Goal: Task Accomplishment & Management: Complete application form

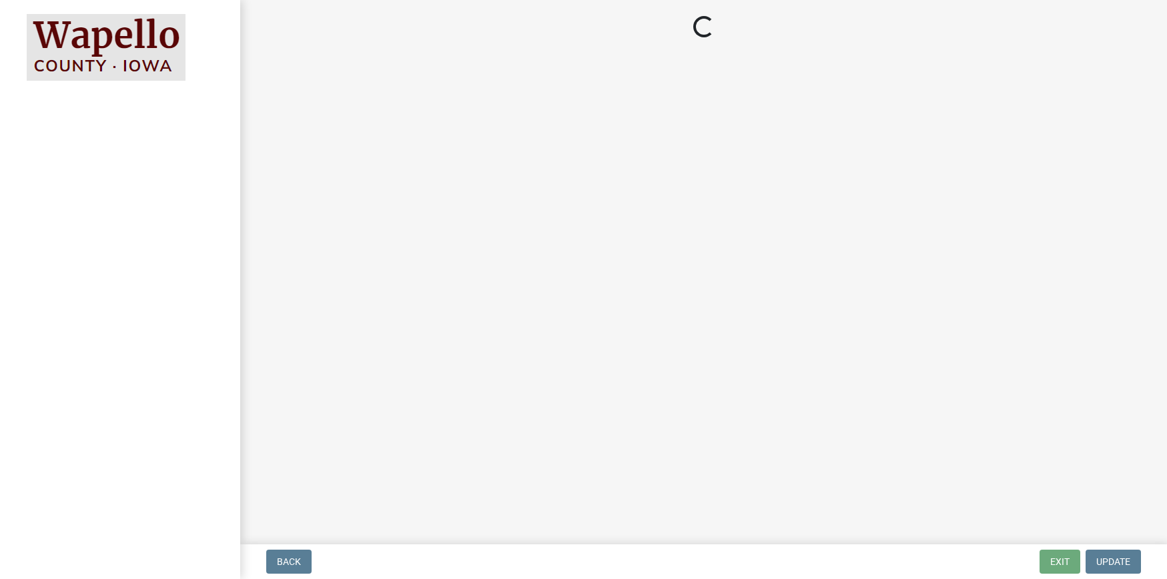
select select "3: 3"
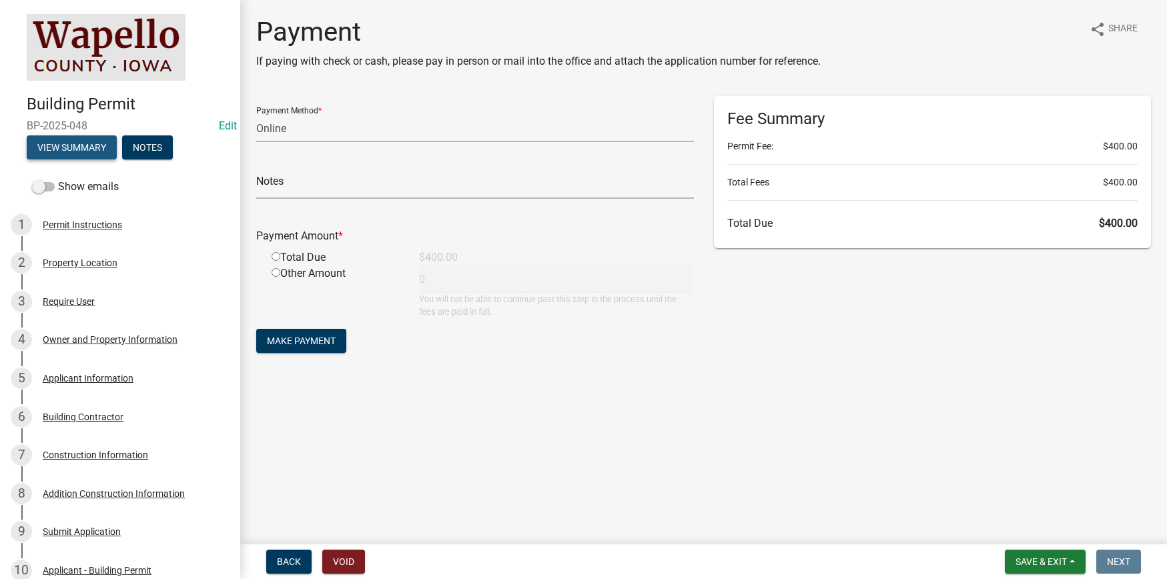
click at [78, 145] on button "View Summary" at bounding box center [72, 147] width 90 height 24
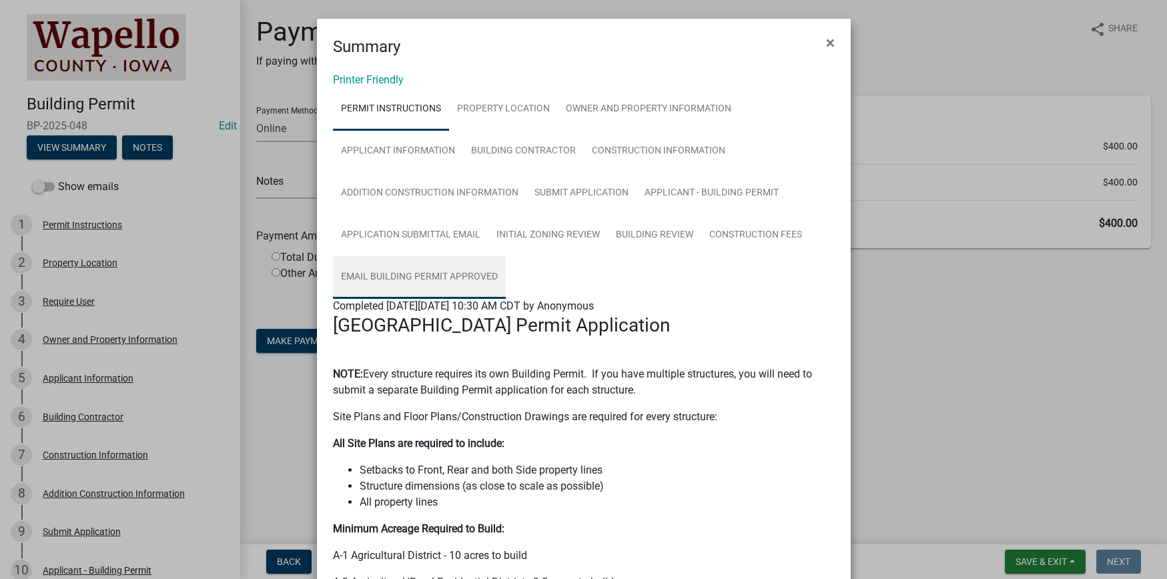
click at [421, 274] on link "Email Building Permit Approved" at bounding box center [419, 277] width 173 height 43
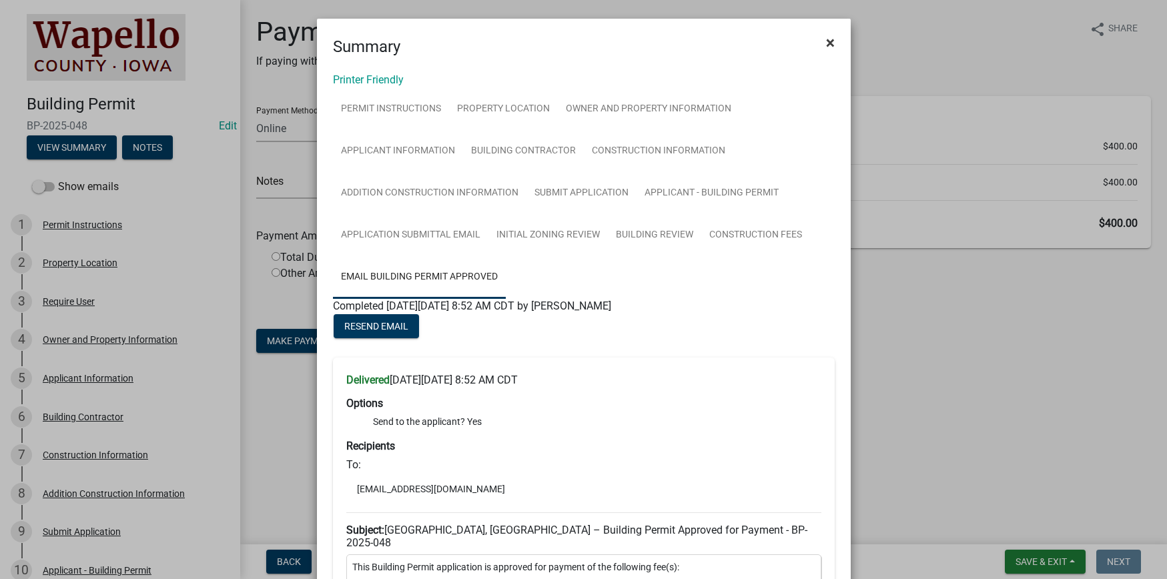
click at [827, 42] on span "×" at bounding box center [830, 42] width 9 height 19
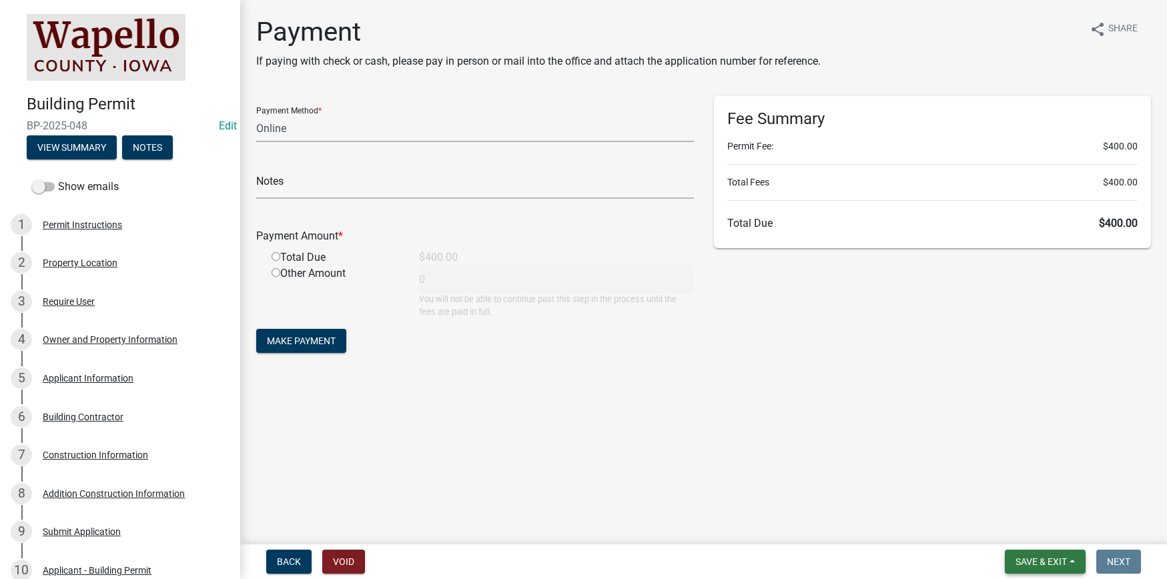
click at [1064, 560] on span "Save & Exit" at bounding box center [1041, 561] width 51 height 11
click at [1050, 534] on button "Save & Exit" at bounding box center [1032, 527] width 107 height 32
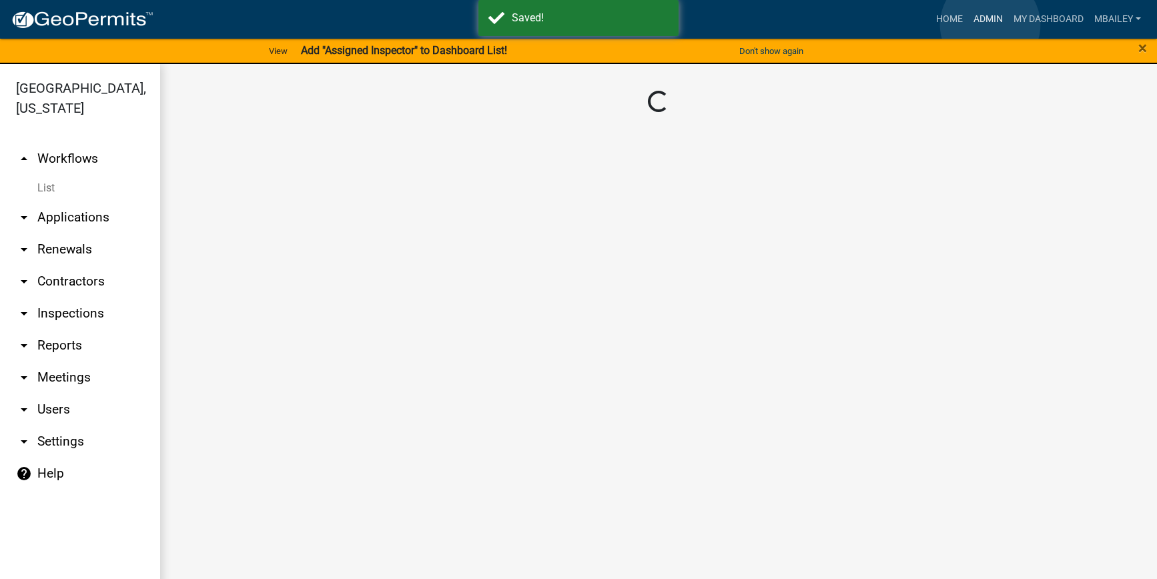
click at [990, 25] on link "Admin" at bounding box center [988, 19] width 40 height 25
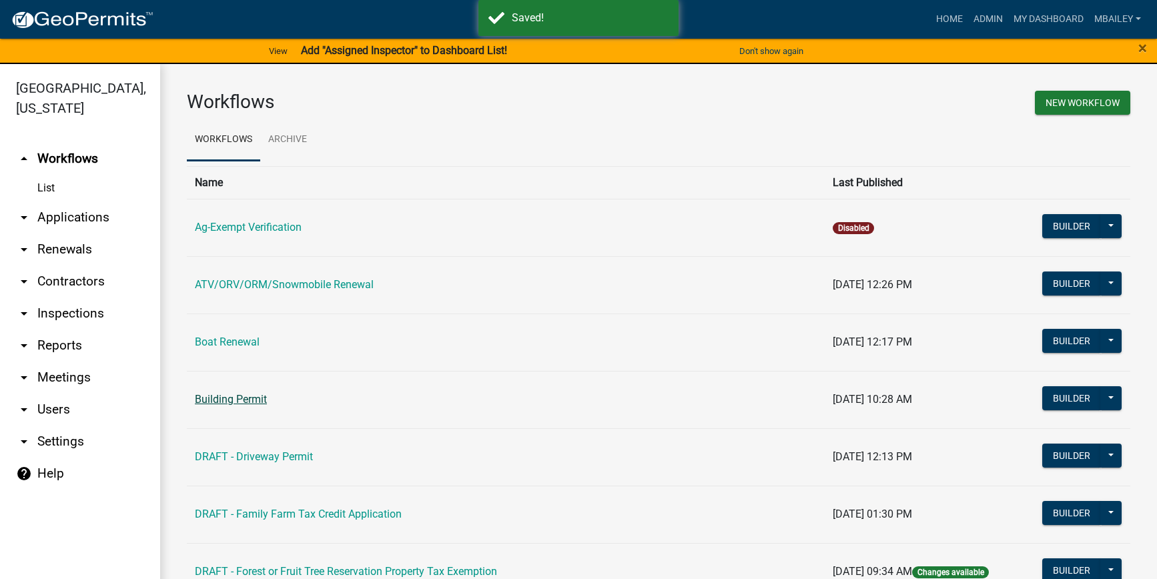
click at [219, 401] on link "Building Permit" at bounding box center [231, 399] width 72 height 13
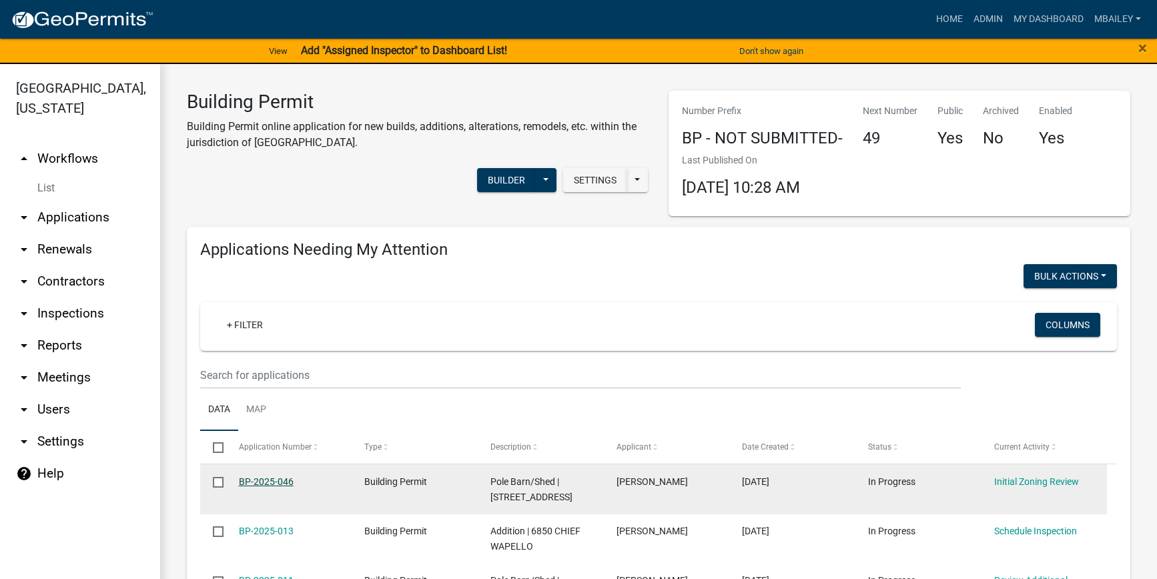
click at [282, 482] on link "BP-2025-046" at bounding box center [266, 481] width 55 height 11
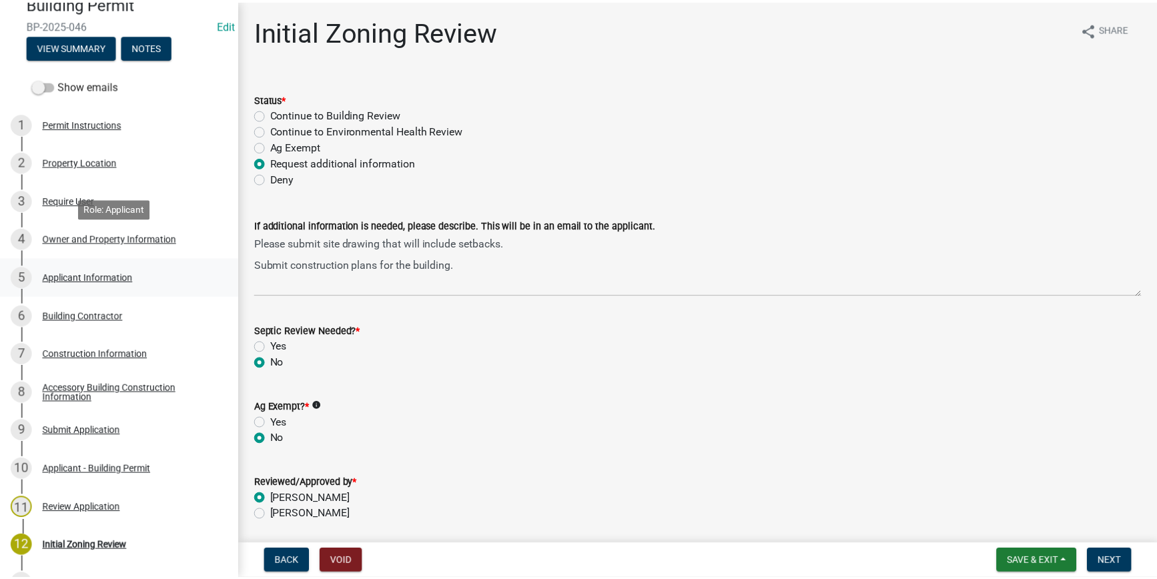
scroll to position [133, 0]
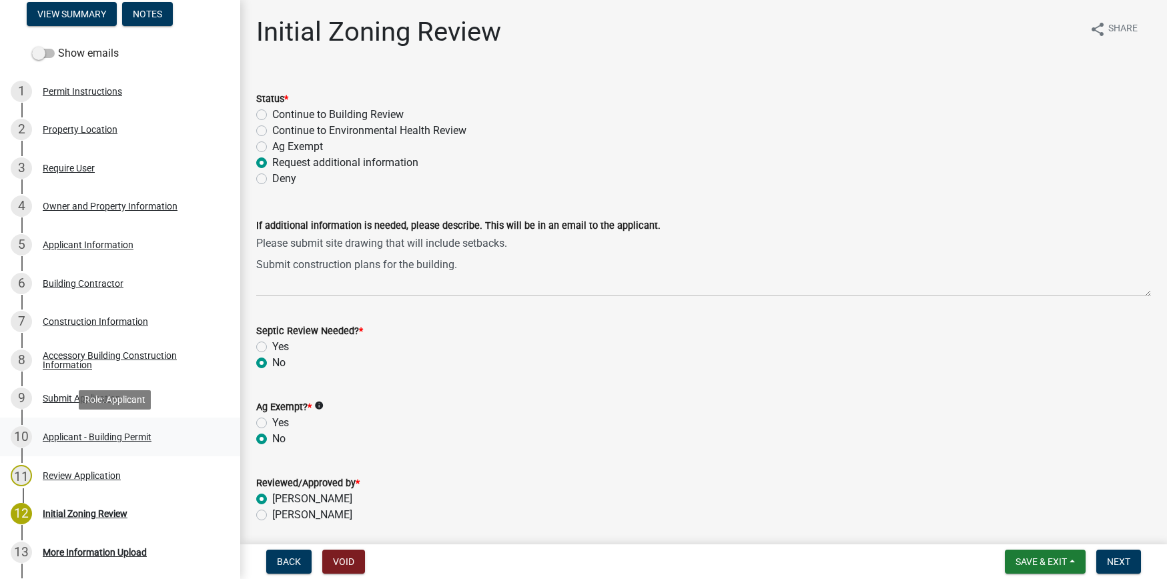
click at [104, 435] on div "Applicant - Building Permit" at bounding box center [97, 436] width 109 height 9
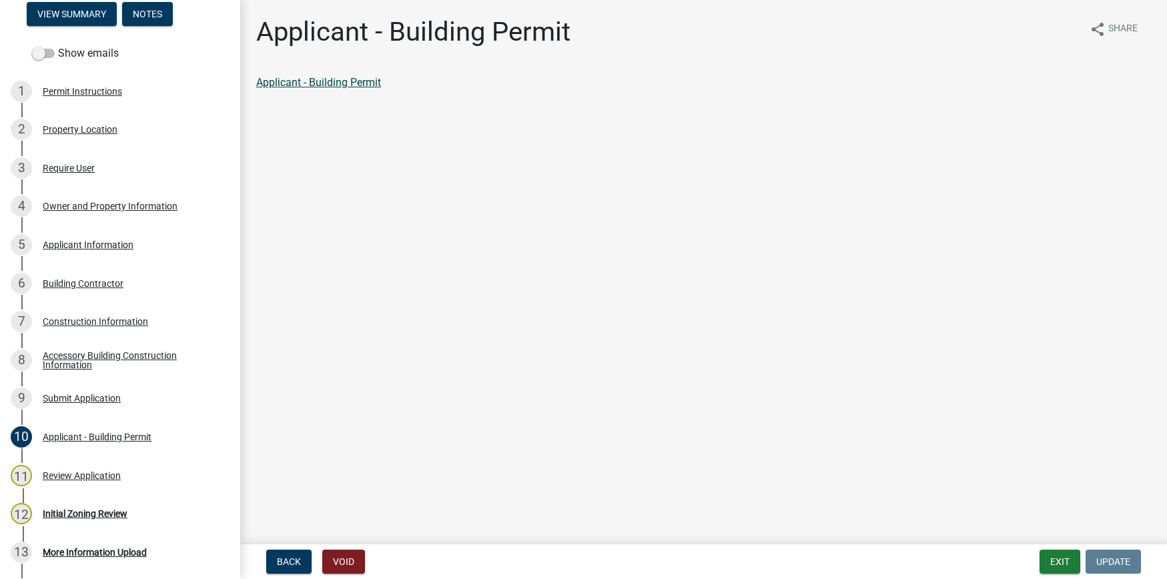
click at [354, 81] on link "Applicant - Building Permit" at bounding box center [318, 82] width 125 height 13
click at [1062, 559] on button "Exit" at bounding box center [1060, 562] width 41 height 24
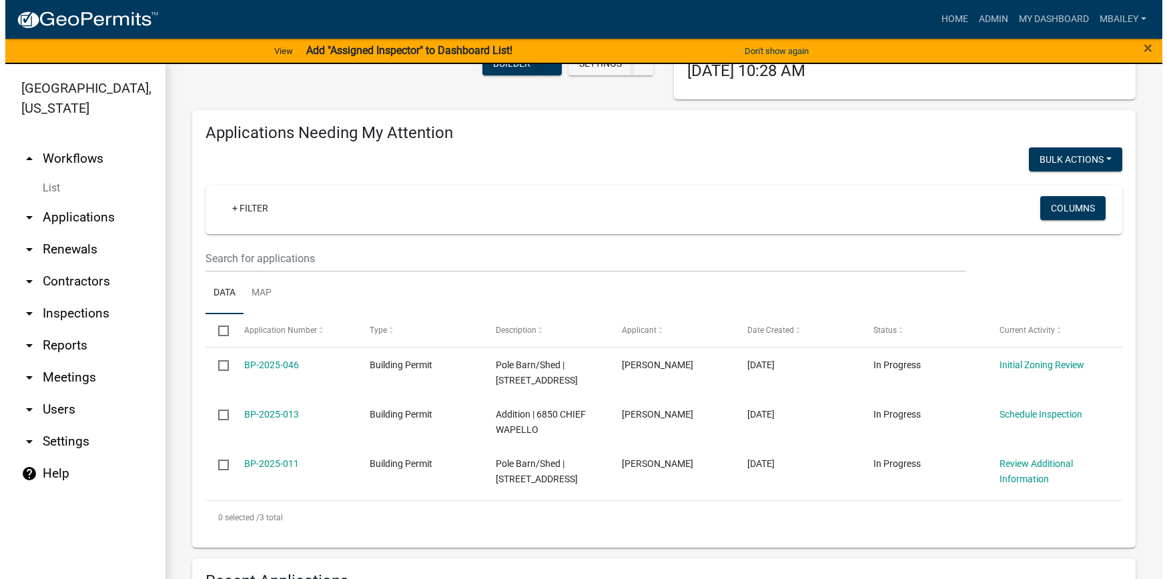
scroll to position [133, 0]
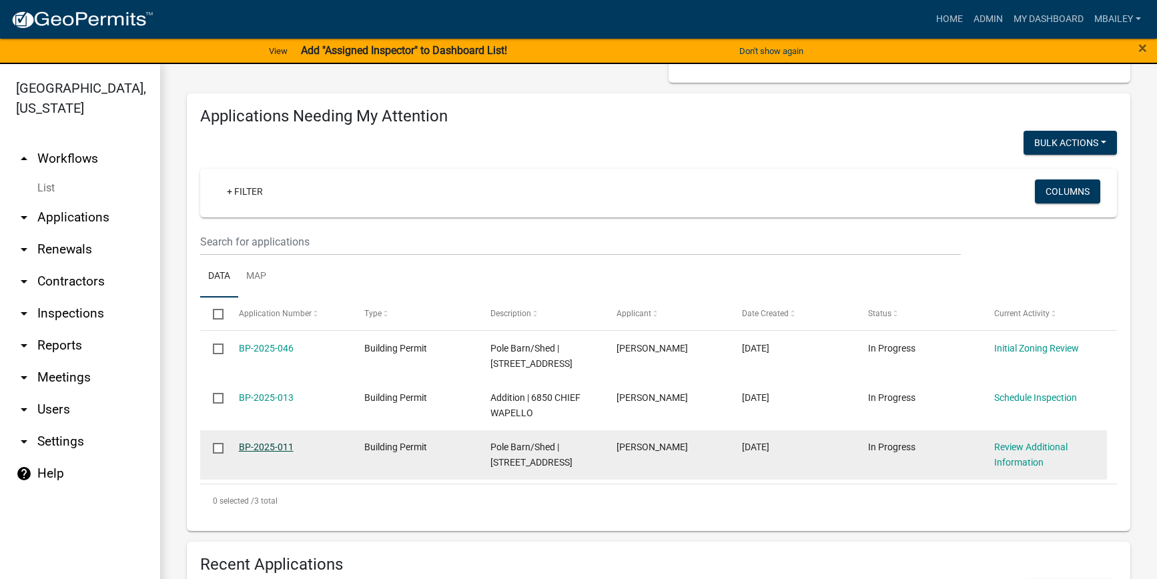
click at [280, 446] on link "BP-2025-011" at bounding box center [266, 447] width 55 height 11
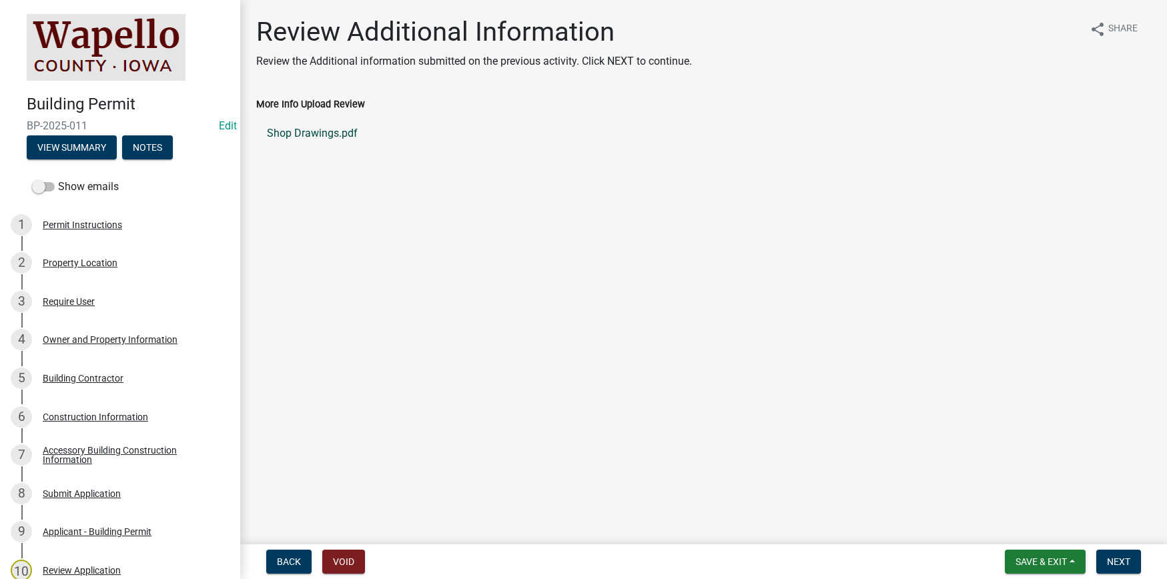
click at [333, 130] on link "Shop Drawings.pdf" at bounding box center [703, 133] width 895 height 32
click at [1120, 554] on button "Next" at bounding box center [1118, 562] width 45 height 24
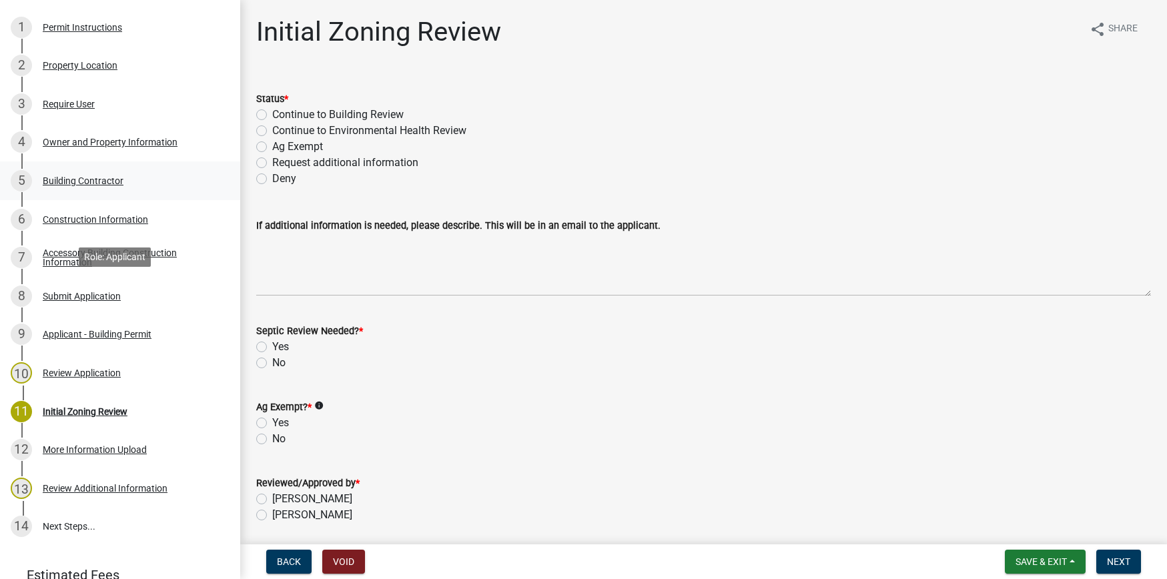
scroll to position [200, 0]
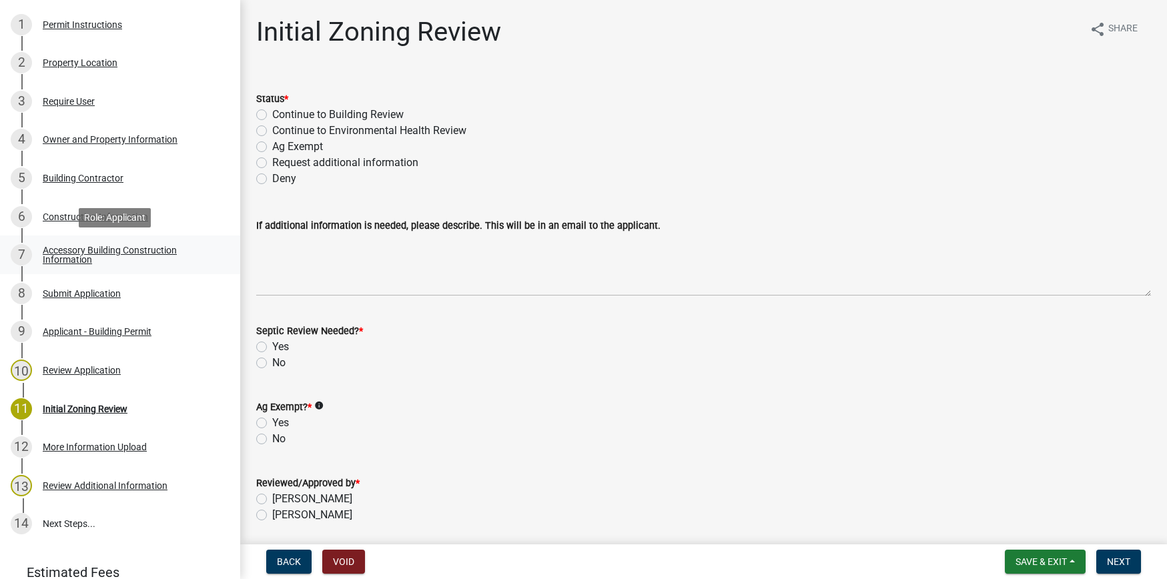
click at [73, 254] on div "Accessory Building Construction Information" at bounding box center [131, 255] width 176 height 19
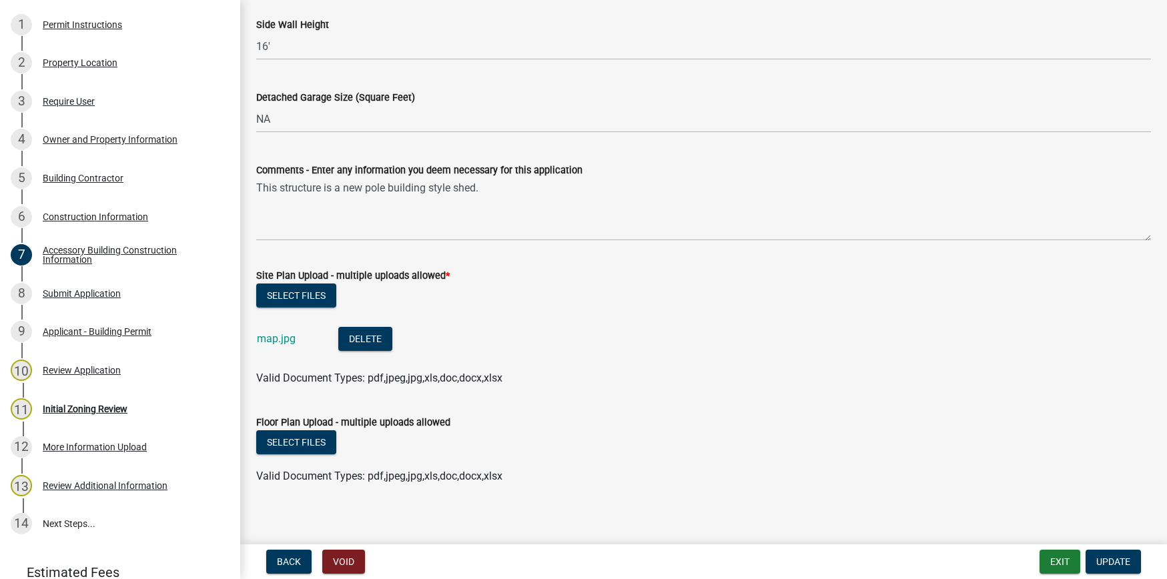
scroll to position [356, 0]
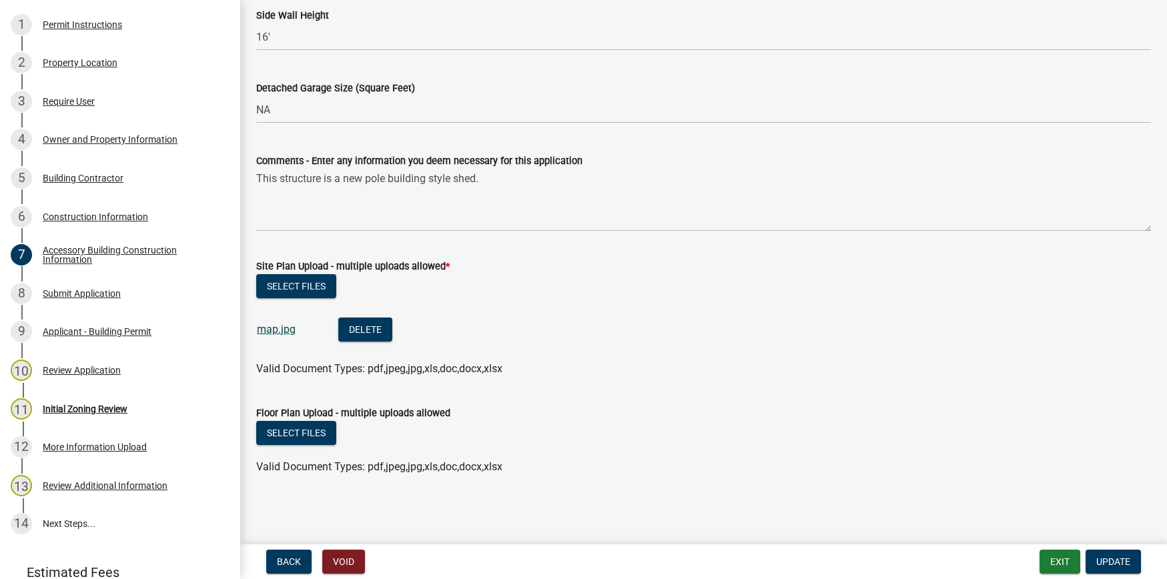
click at [283, 332] on link "map.jpg" at bounding box center [276, 329] width 39 height 13
click at [138, 484] on div "Review Additional Information" at bounding box center [105, 485] width 125 height 9
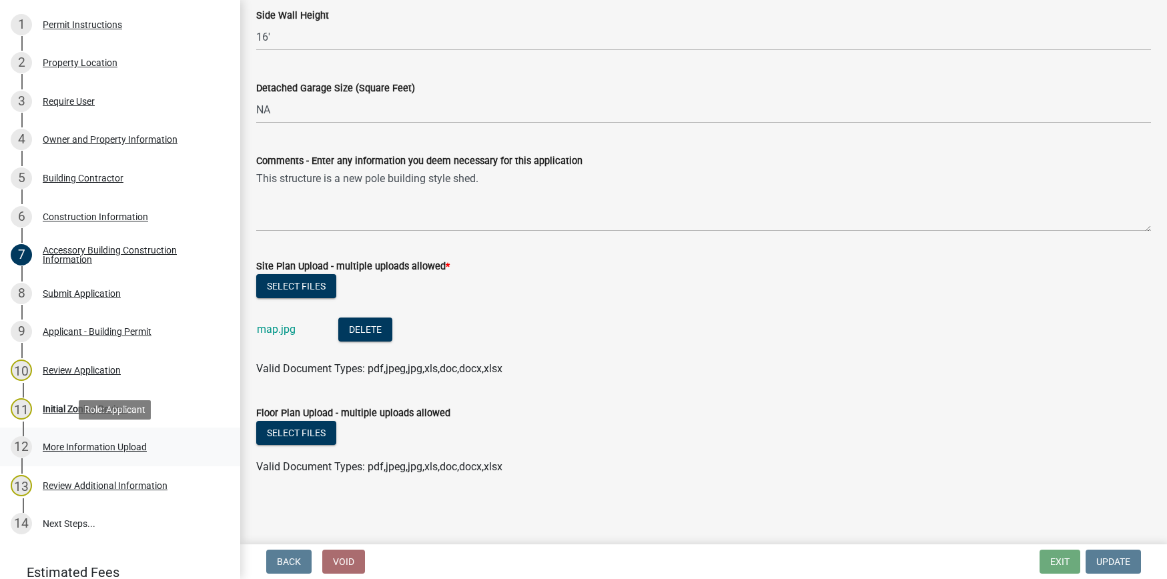
click at [90, 444] on div "More Information Upload" at bounding box center [95, 446] width 104 height 9
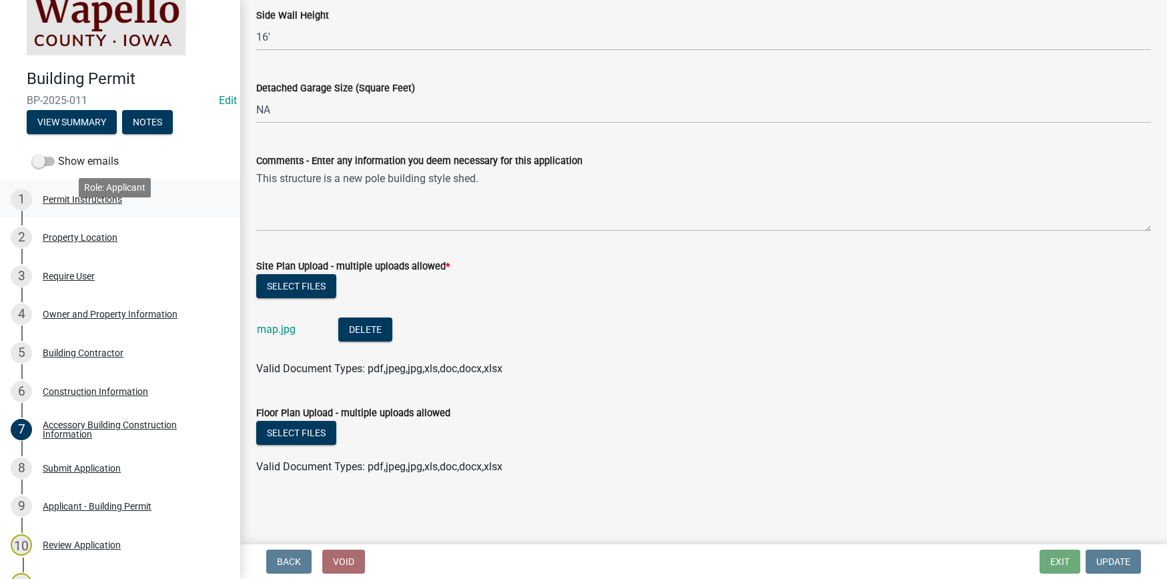
scroll to position [0, 0]
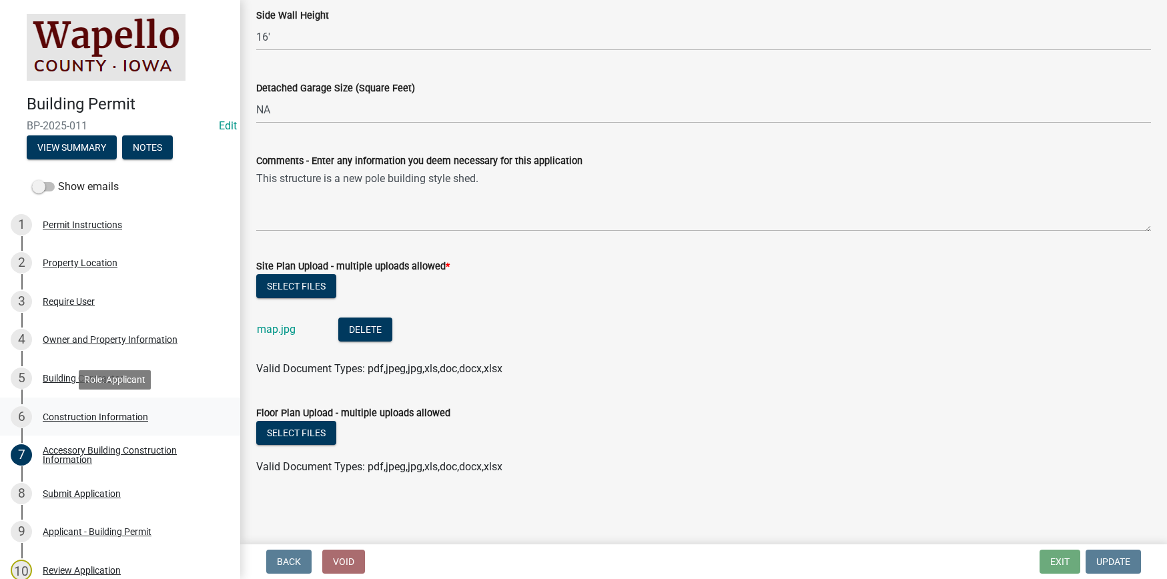
click at [90, 416] on div "Construction Information" at bounding box center [95, 416] width 105 height 9
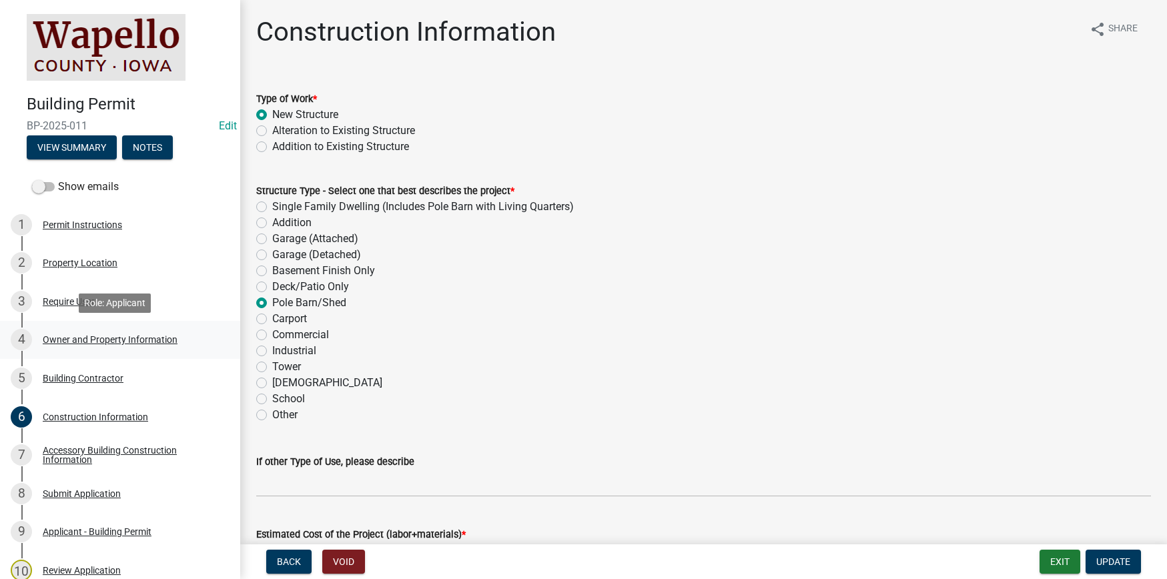
click at [69, 337] on div "Owner and Property Information" at bounding box center [110, 339] width 135 height 9
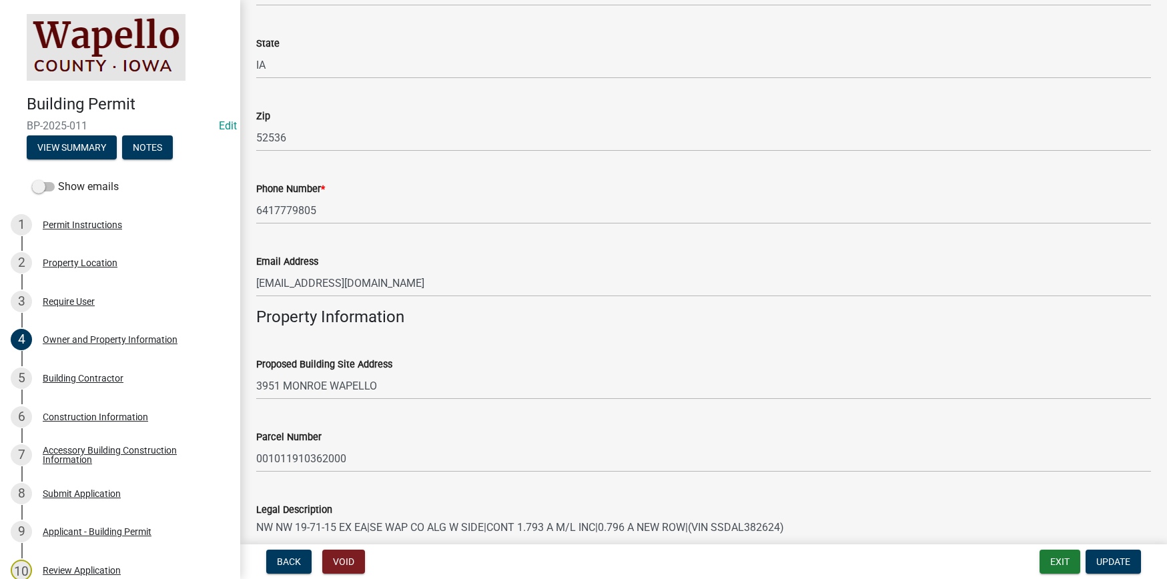
scroll to position [600, 0]
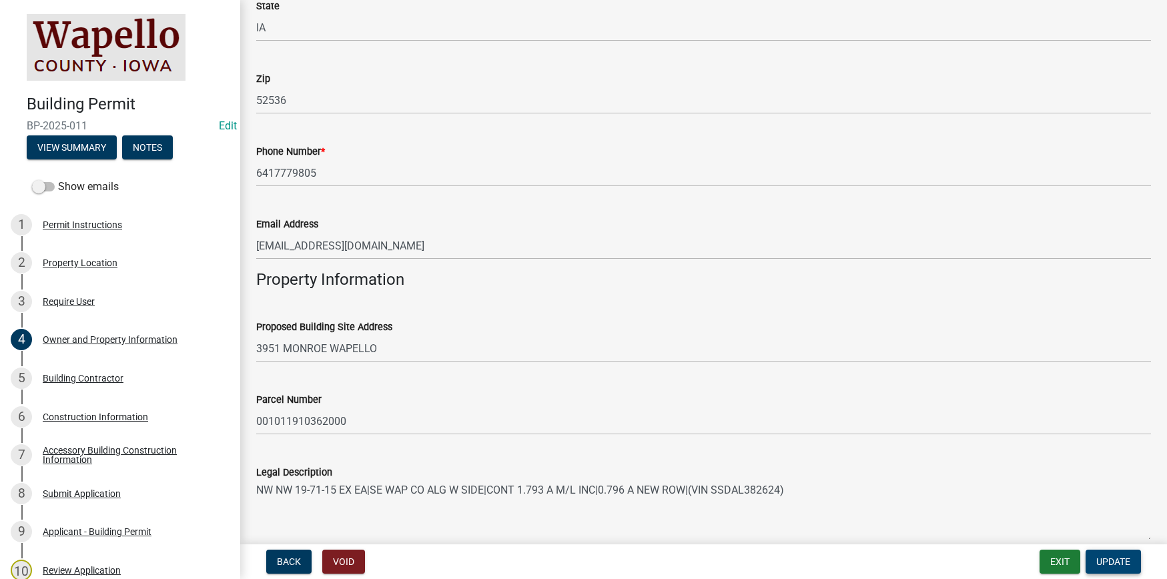
click at [1112, 560] on span "Update" at bounding box center [1113, 561] width 34 height 11
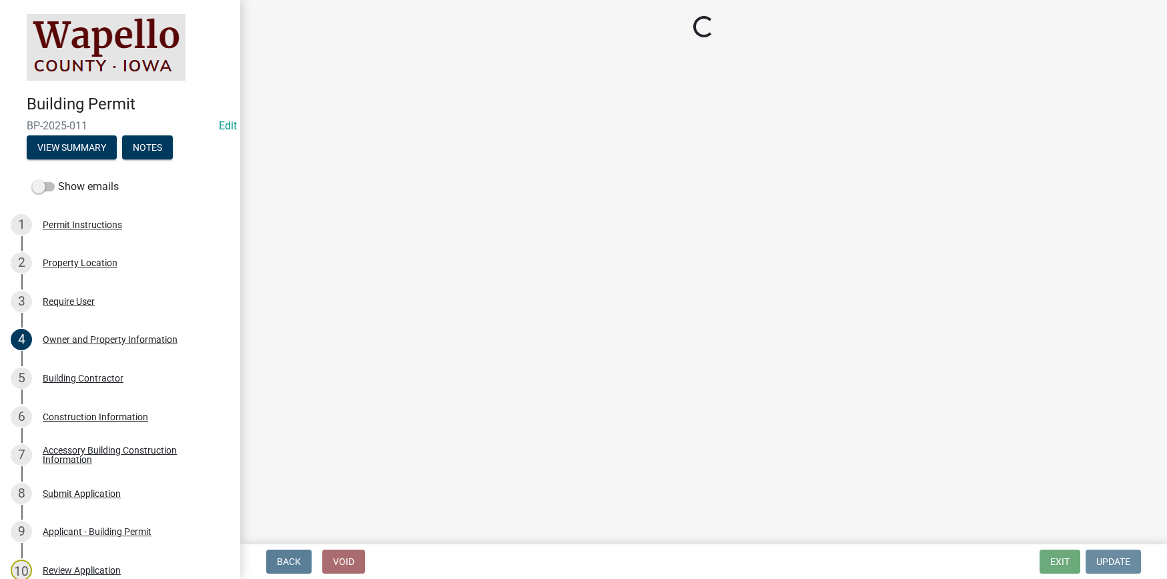
scroll to position [0, 0]
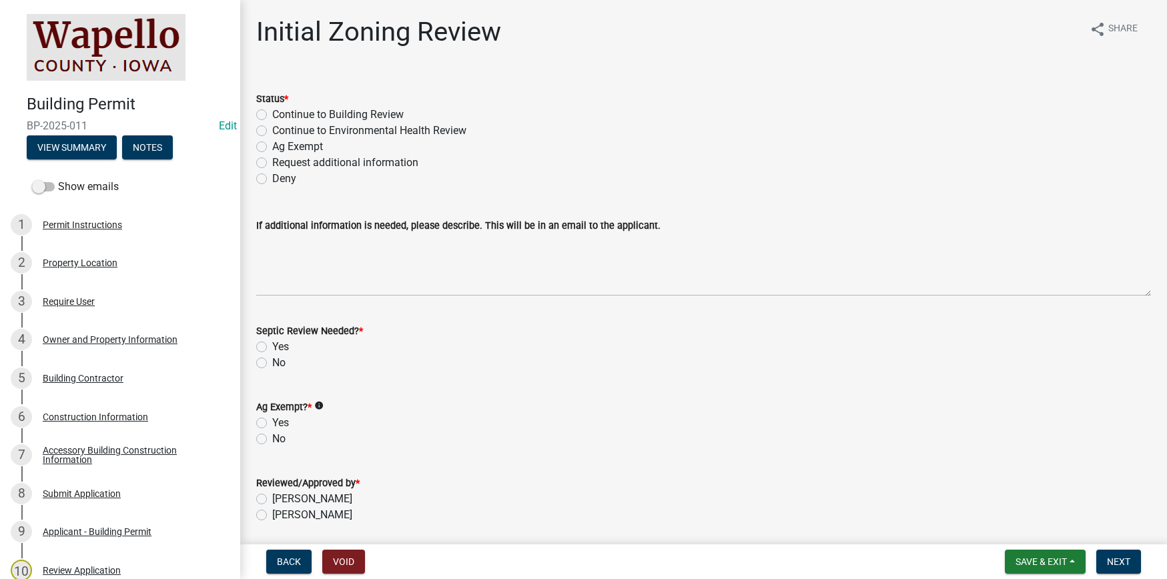
click at [272, 113] on label "Continue to Building Review" at bounding box center [337, 115] width 131 height 16
click at [272, 113] on input "Continue to Building Review" at bounding box center [276, 111] width 9 height 9
radio input "true"
click at [272, 362] on label "No" at bounding box center [278, 363] width 13 height 16
click at [272, 362] on input "No" at bounding box center [276, 359] width 9 height 9
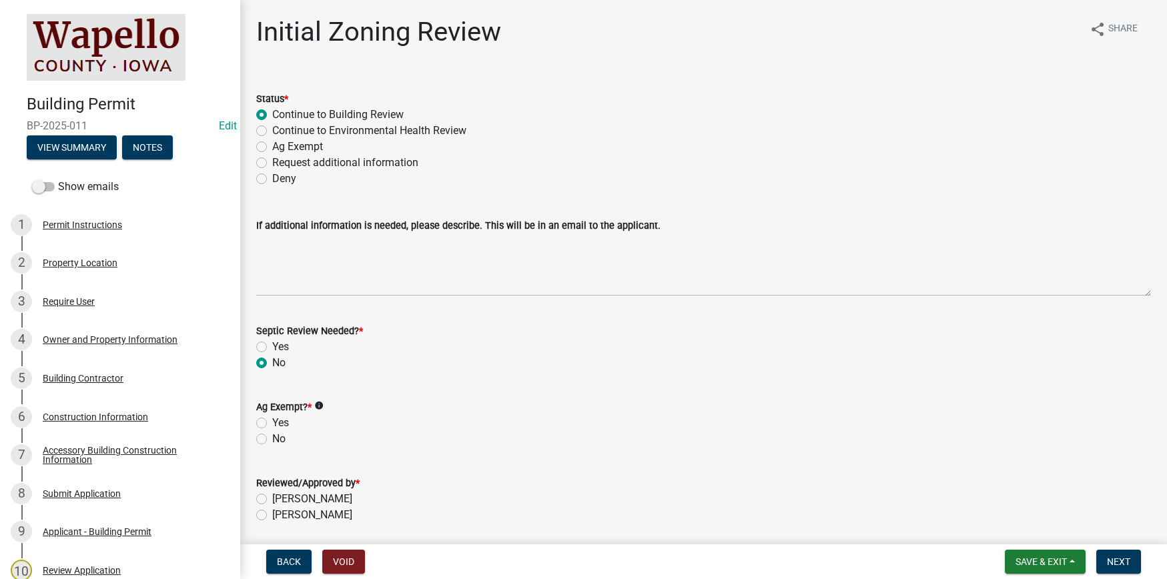
radio input "true"
click at [272, 439] on label "No" at bounding box center [278, 439] width 13 height 16
click at [272, 439] on input "No" at bounding box center [276, 435] width 9 height 9
radio input "true"
click at [272, 495] on label "[PERSON_NAME]" at bounding box center [312, 499] width 80 height 16
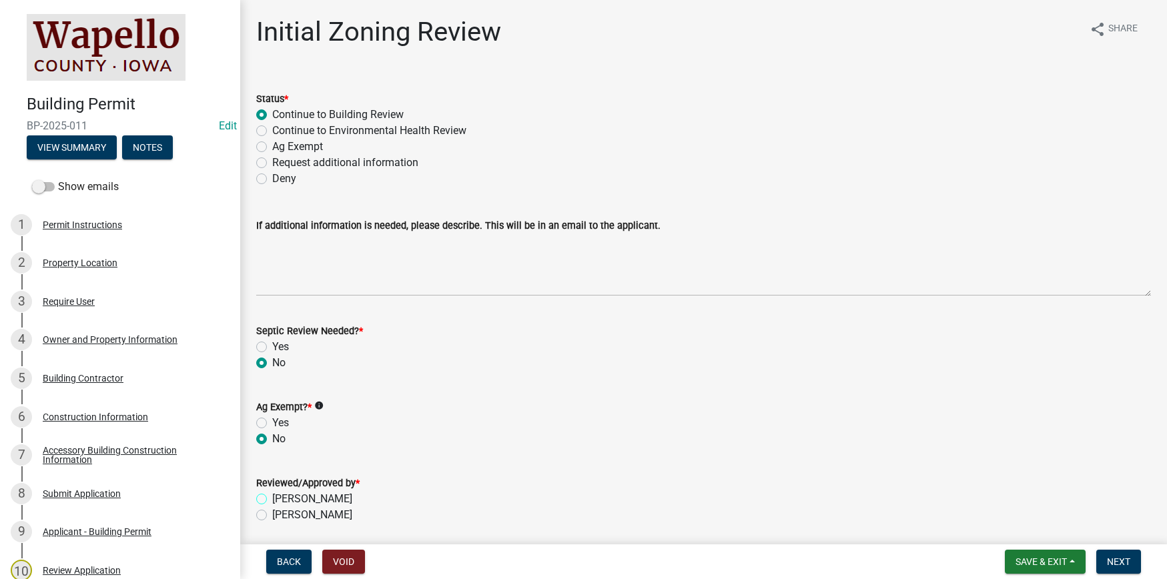
click at [272, 495] on input "[PERSON_NAME]" at bounding box center [276, 495] width 9 height 9
radio input "true"
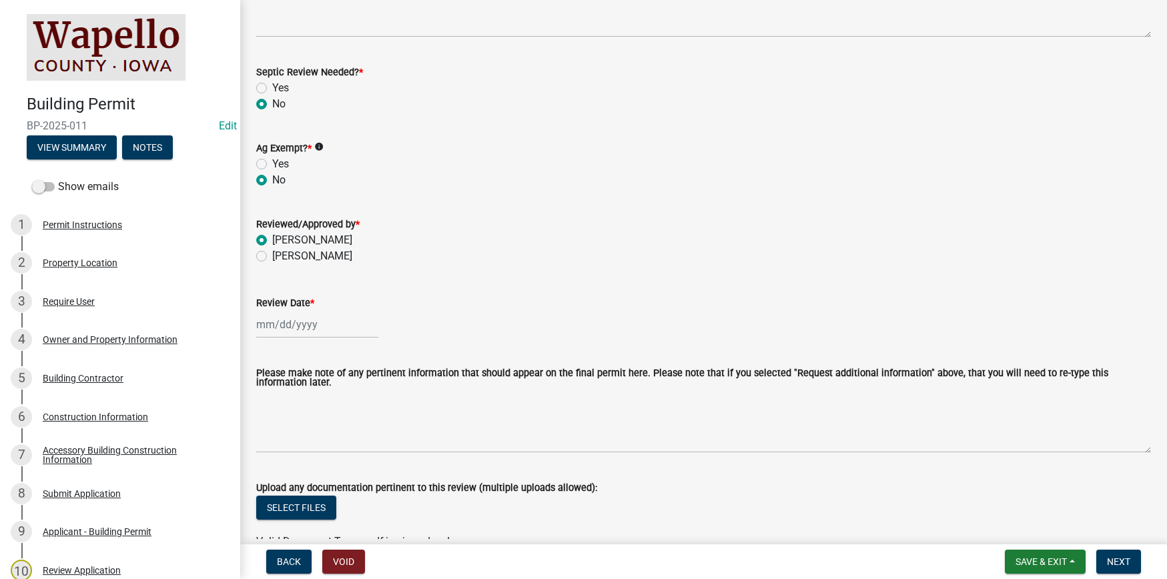
scroll to position [267, 0]
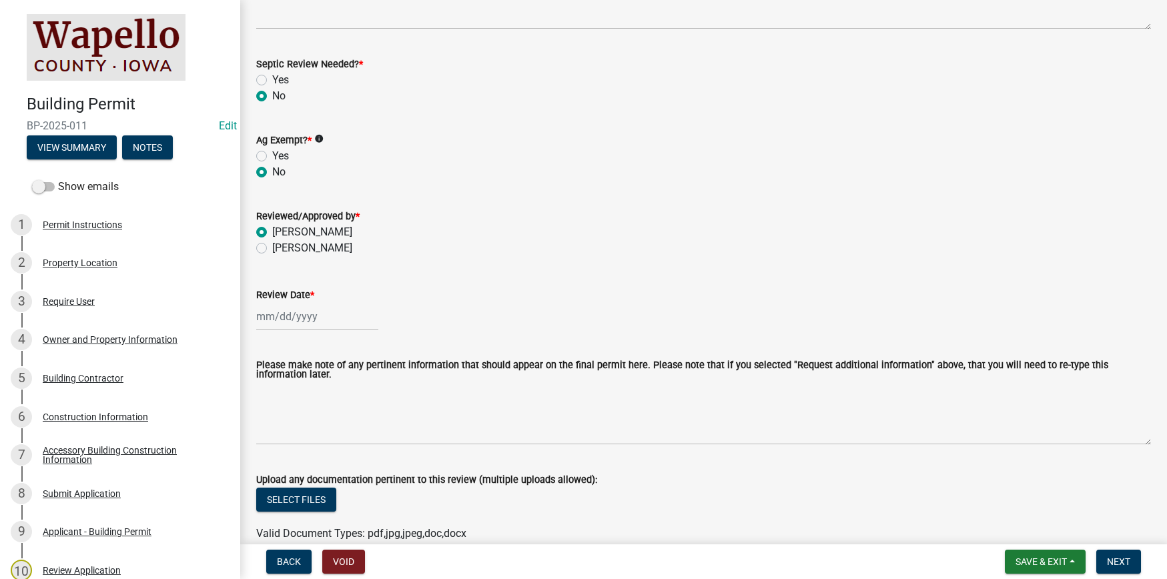
click at [288, 315] on div at bounding box center [317, 316] width 122 height 27
select select "8"
select select "2025"
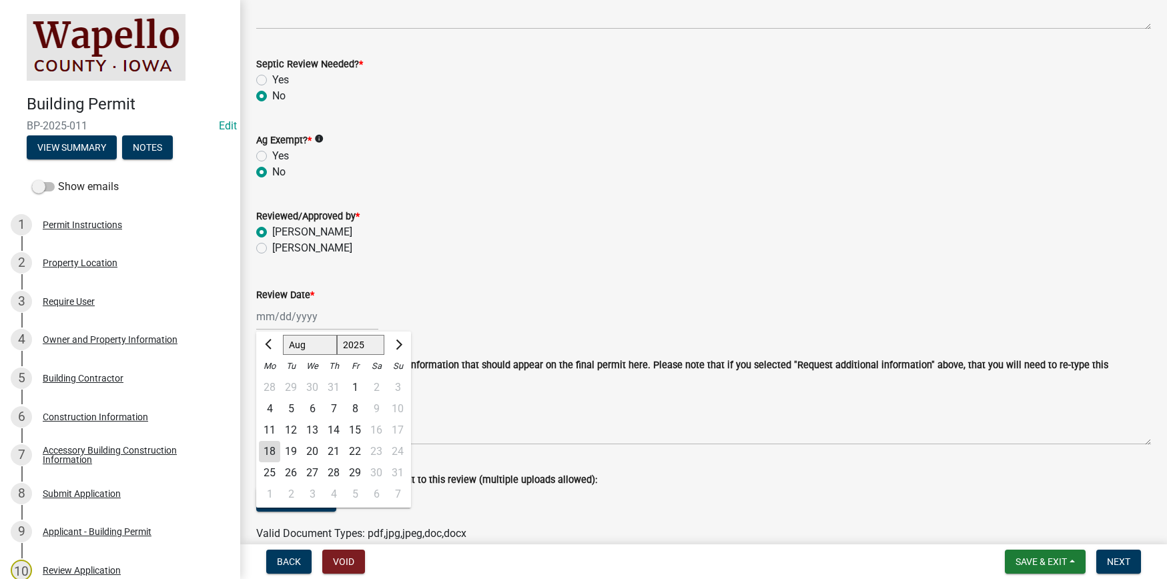
click at [274, 451] on div "18" at bounding box center [269, 451] width 21 height 21
type input "[DATE]"
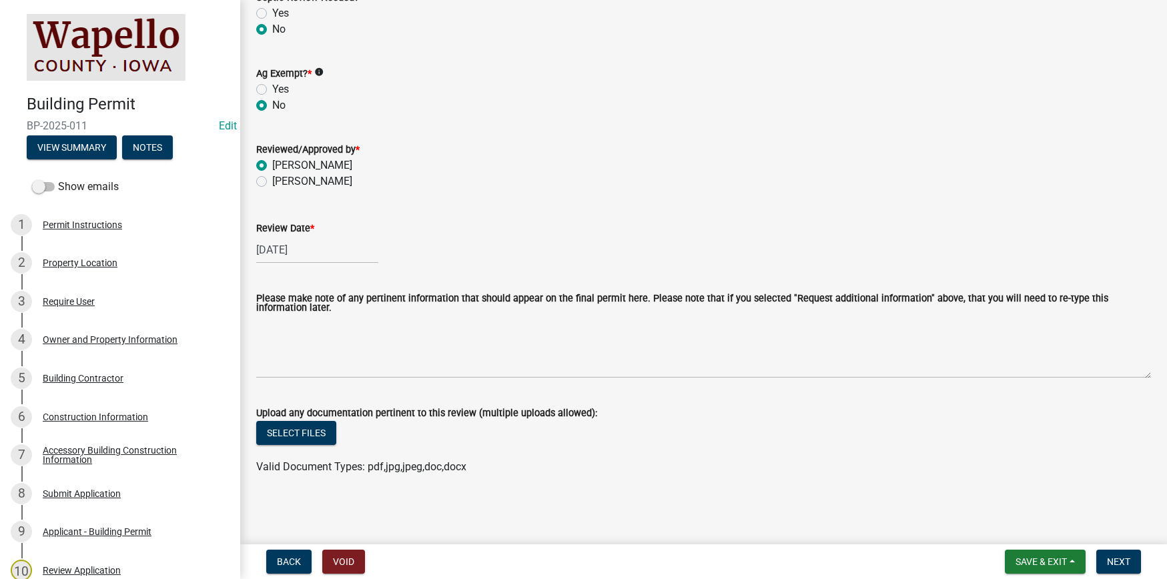
scroll to position [334, 0]
click at [1129, 558] on span "Next" at bounding box center [1118, 561] width 23 height 11
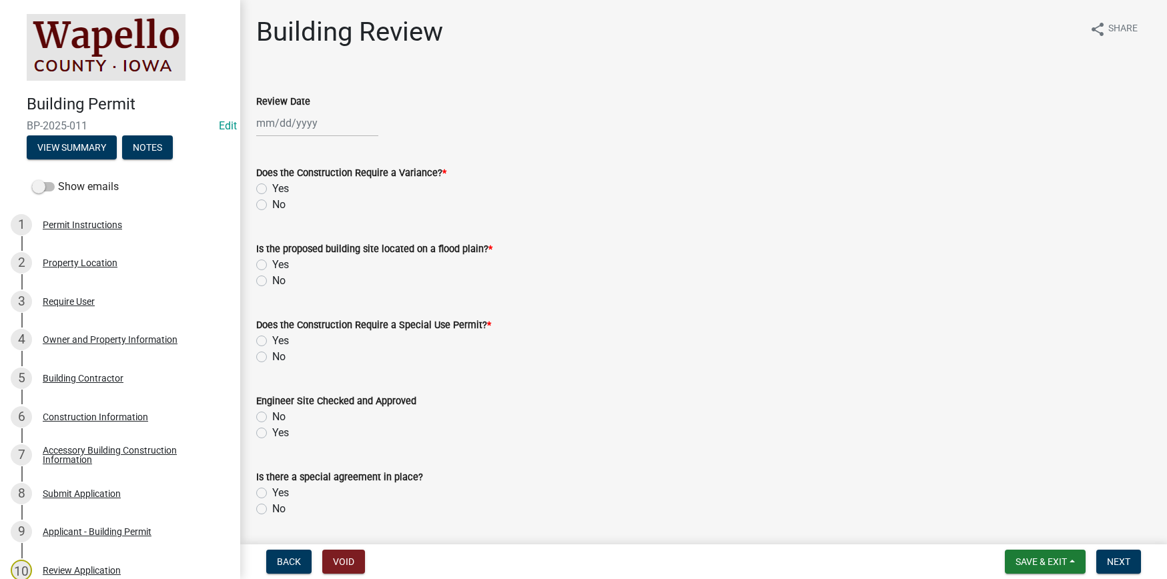
click at [312, 113] on div at bounding box center [317, 122] width 122 height 27
select select "8"
select select "2025"
click at [271, 254] on div "18" at bounding box center [269, 258] width 21 height 21
type input "[DATE]"
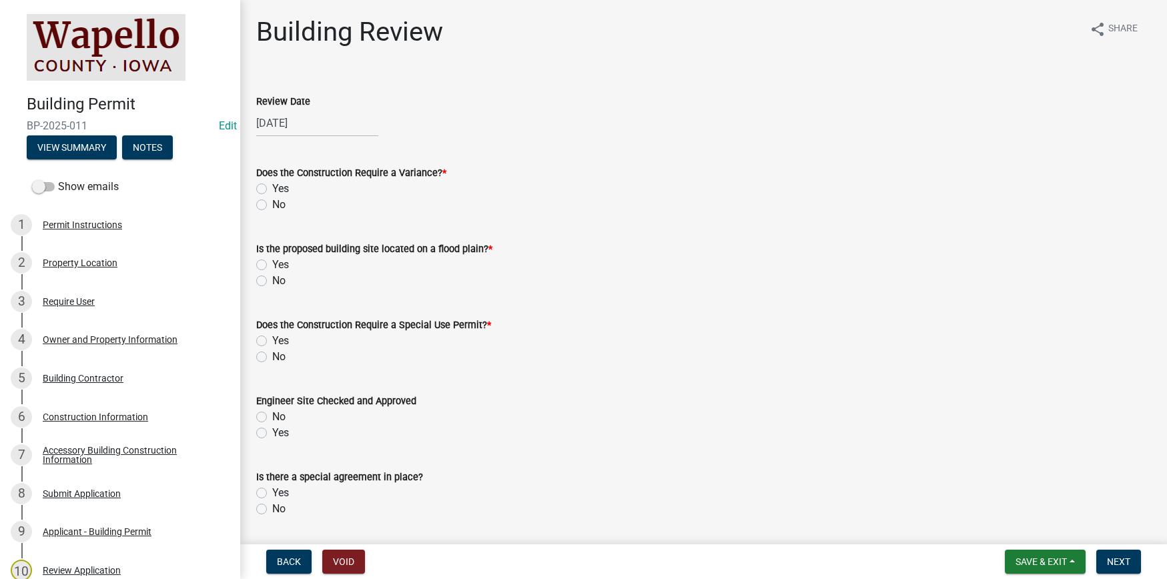
click at [272, 202] on label "No" at bounding box center [278, 205] width 13 height 16
click at [272, 202] on input "No" at bounding box center [276, 201] width 9 height 9
radio input "true"
click at [264, 273] on div "No" at bounding box center [703, 281] width 895 height 16
click at [272, 358] on label "No" at bounding box center [278, 357] width 13 height 16
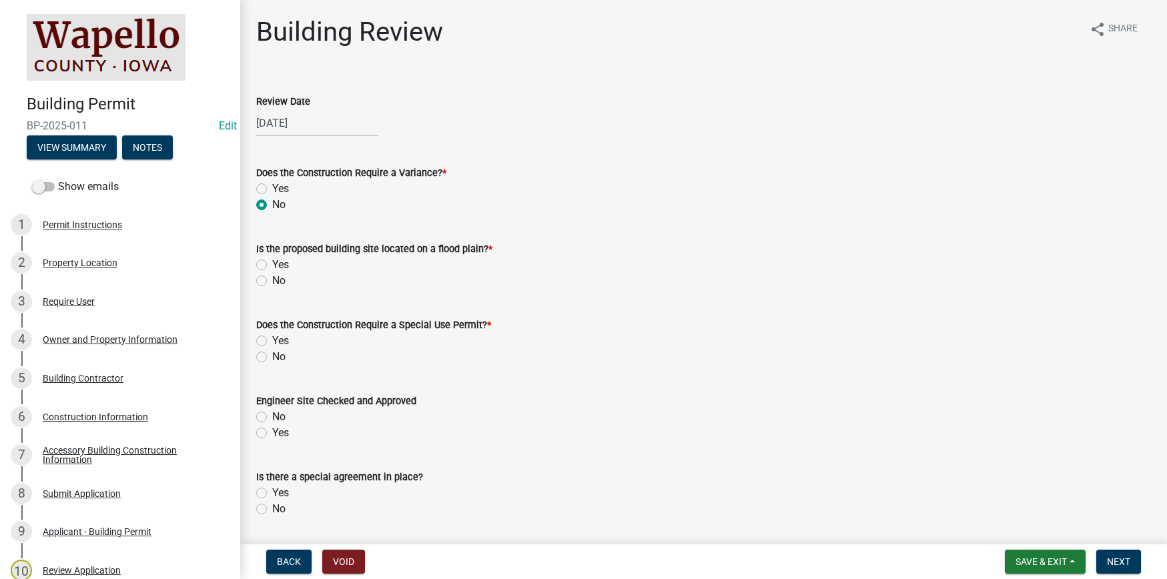
click at [272, 358] on input "No" at bounding box center [276, 353] width 9 height 9
radio input "true"
click at [272, 435] on label "Yes" at bounding box center [280, 433] width 17 height 16
click at [272, 434] on input "Yes" at bounding box center [276, 429] width 9 height 9
radio input "true"
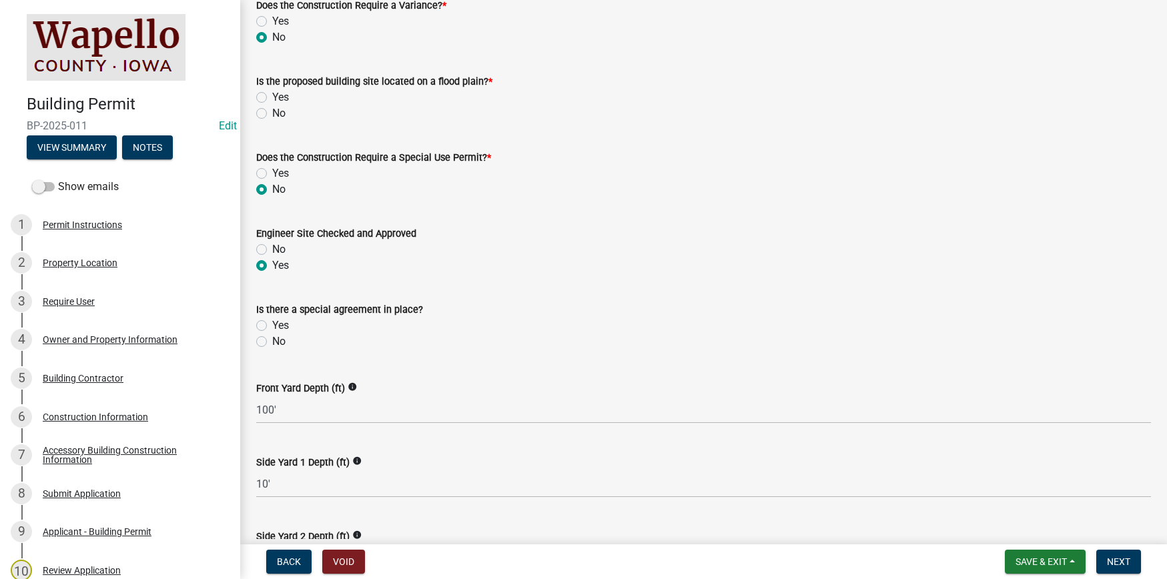
scroll to position [200, 0]
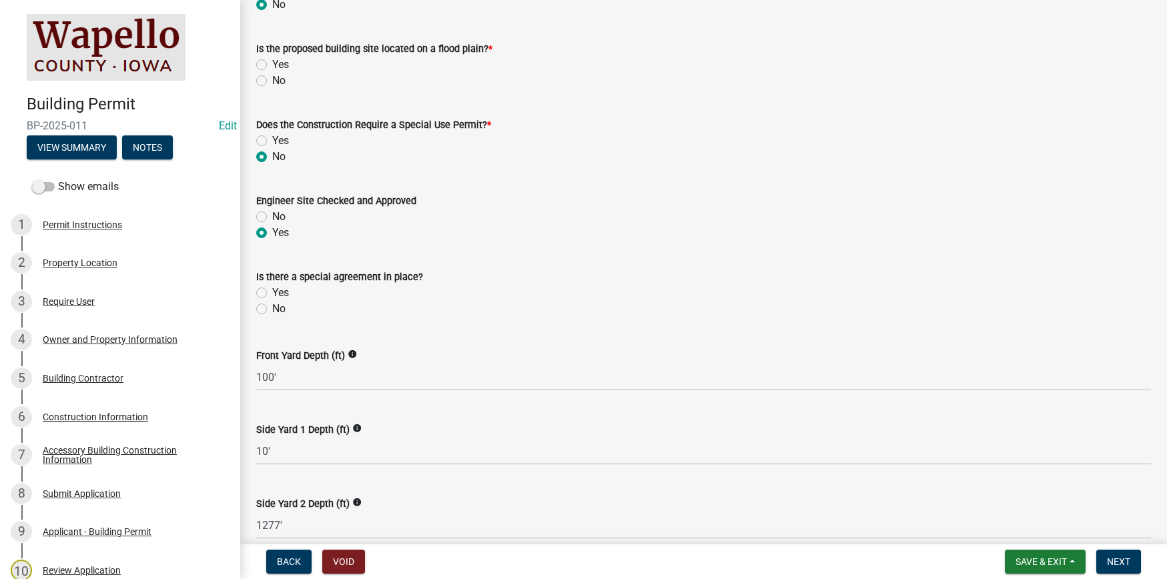
click at [272, 308] on label "No" at bounding box center [278, 309] width 13 height 16
click at [272, 308] on input "No" at bounding box center [276, 305] width 9 height 9
radio input "true"
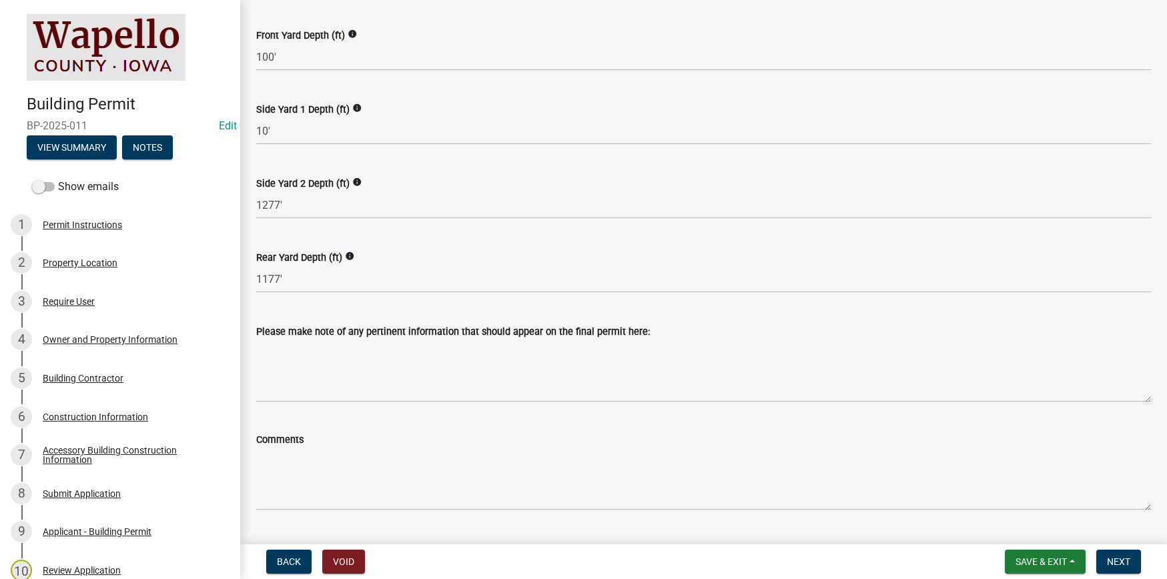
scroll to position [554, 0]
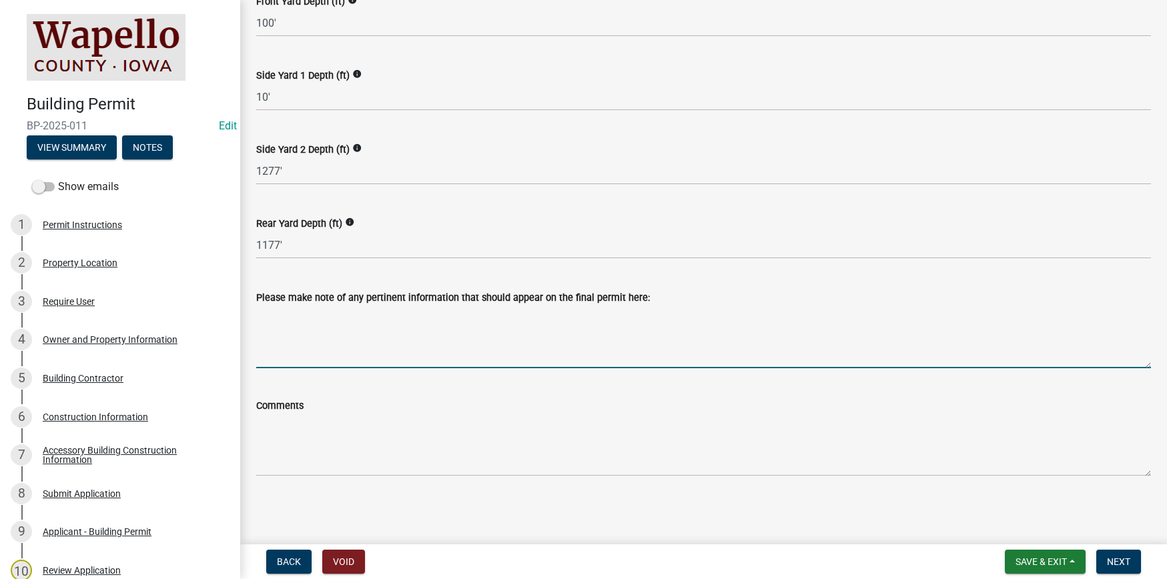
click at [301, 329] on textarea "Please make note of any pertinent information that should appear on the final p…" at bounding box center [703, 337] width 895 height 63
type textarea "[GEOGRAPHIC_DATA]"
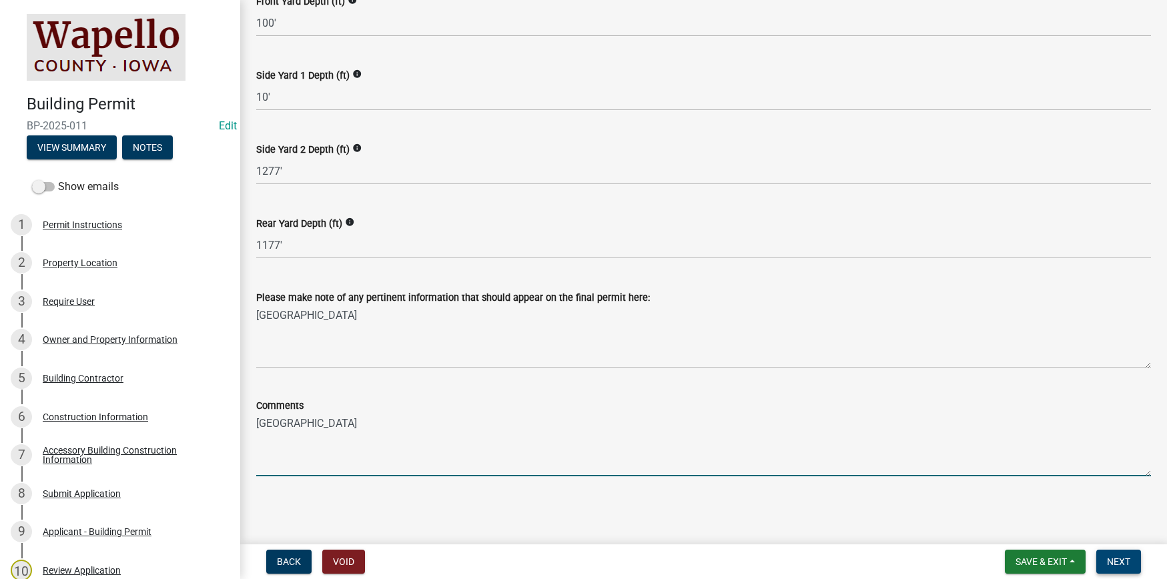
type textarea "[GEOGRAPHIC_DATA]"
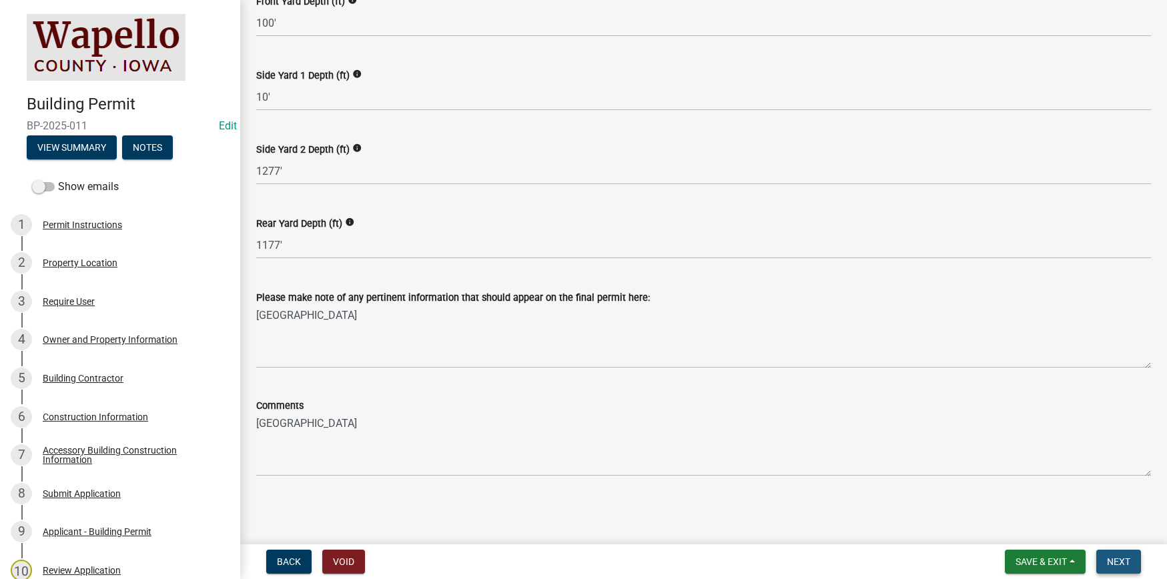
click at [1124, 564] on span "Next" at bounding box center [1118, 561] width 23 height 11
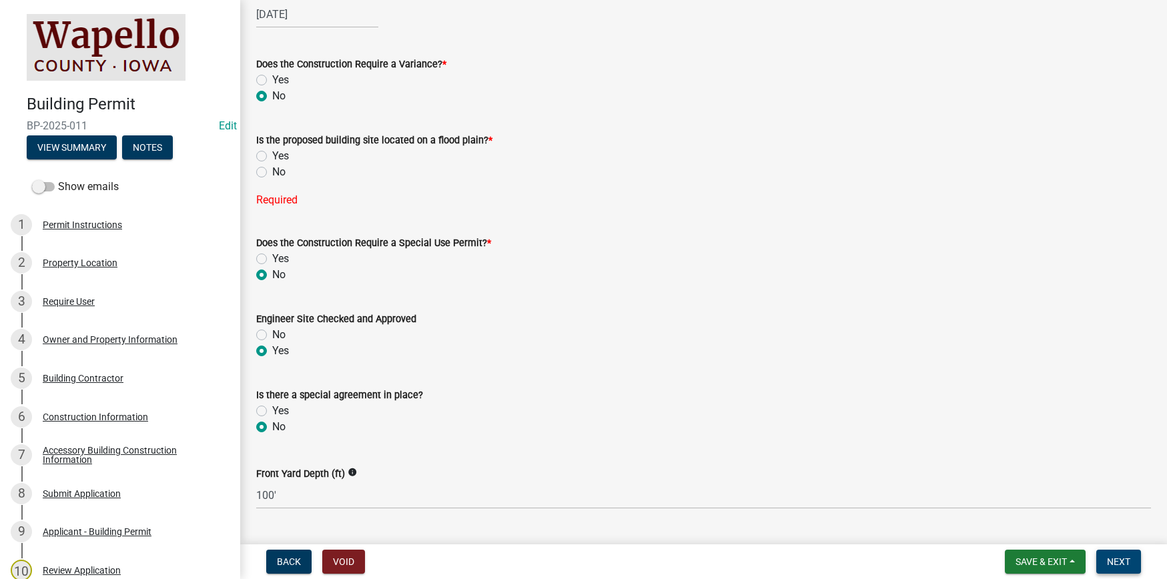
scroll to position [47, 0]
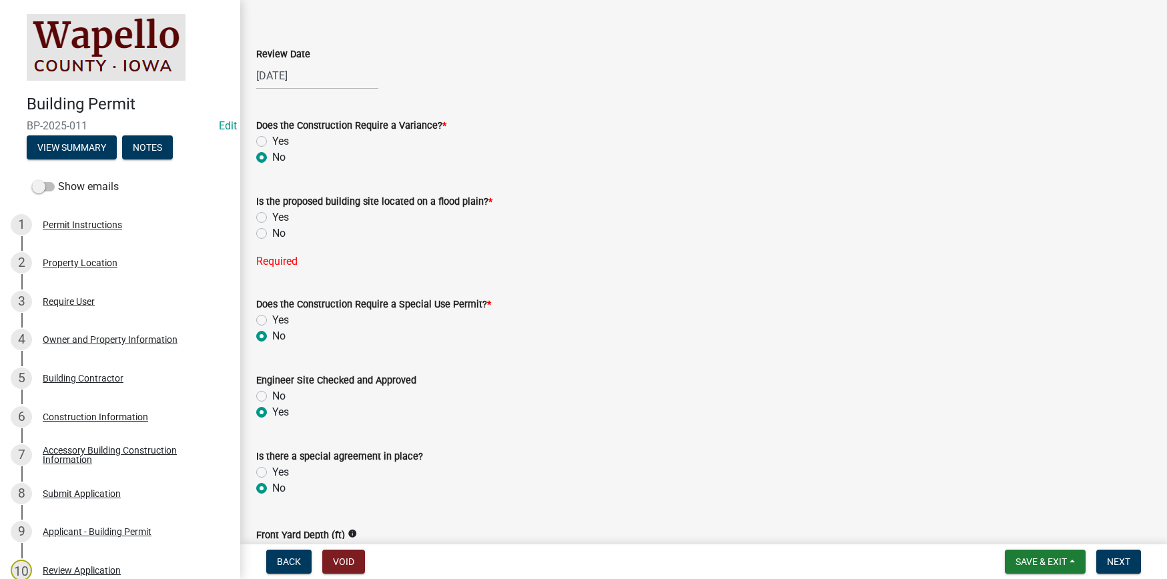
click at [272, 234] on label "No" at bounding box center [278, 234] width 13 height 16
click at [272, 234] on input "No" at bounding box center [276, 230] width 9 height 9
radio input "true"
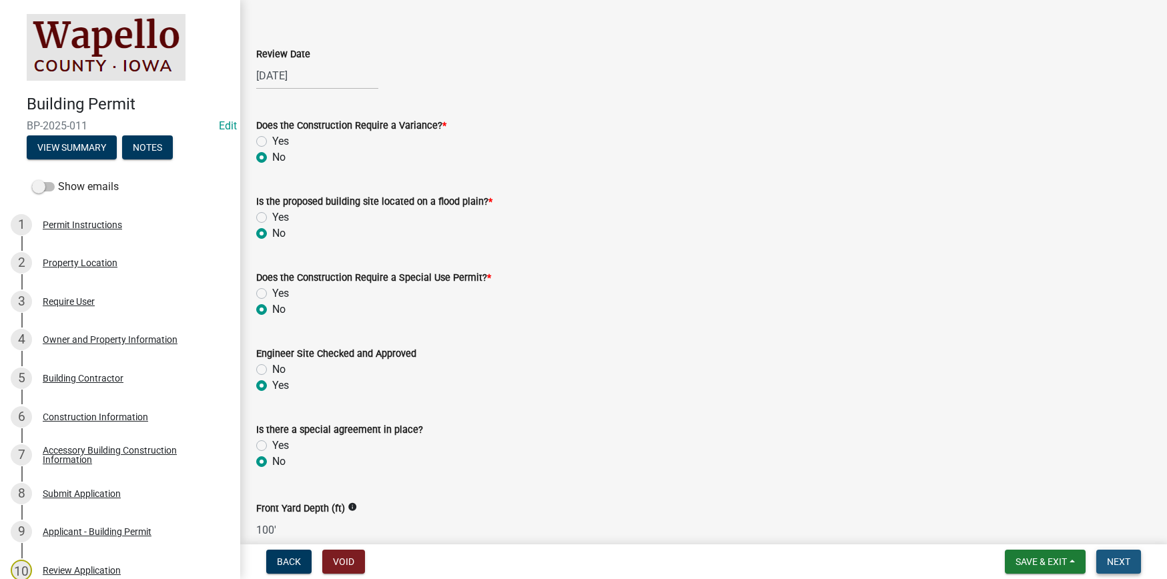
click at [1130, 561] on span "Next" at bounding box center [1118, 561] width 23 height 11
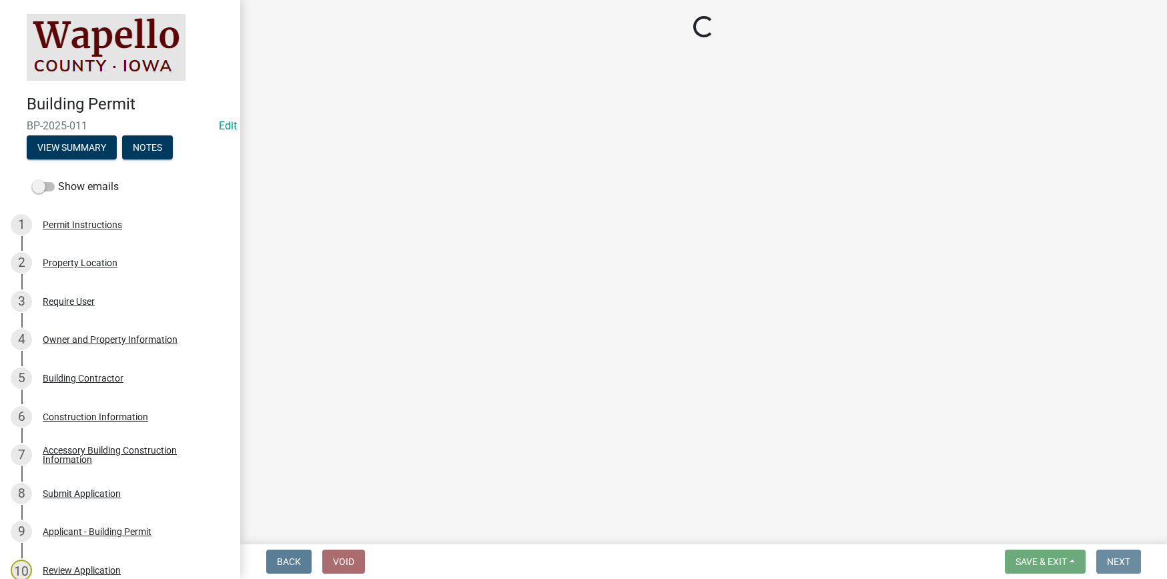
scroll to position [0, 0]
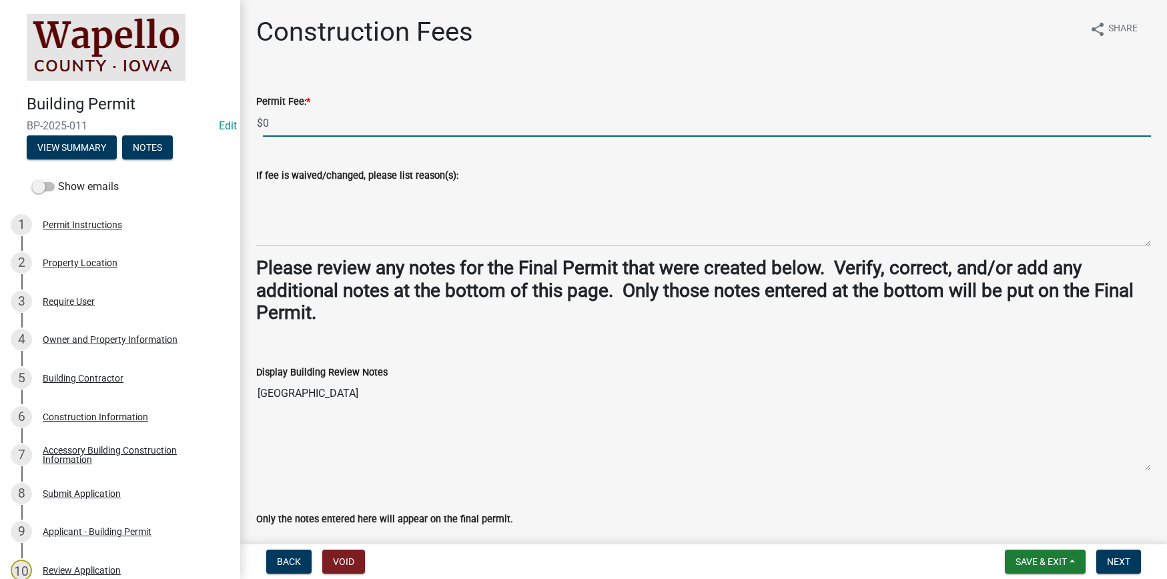
click at [310, 121] on input "0" at bounding box center [707, 122] width 888 height 27
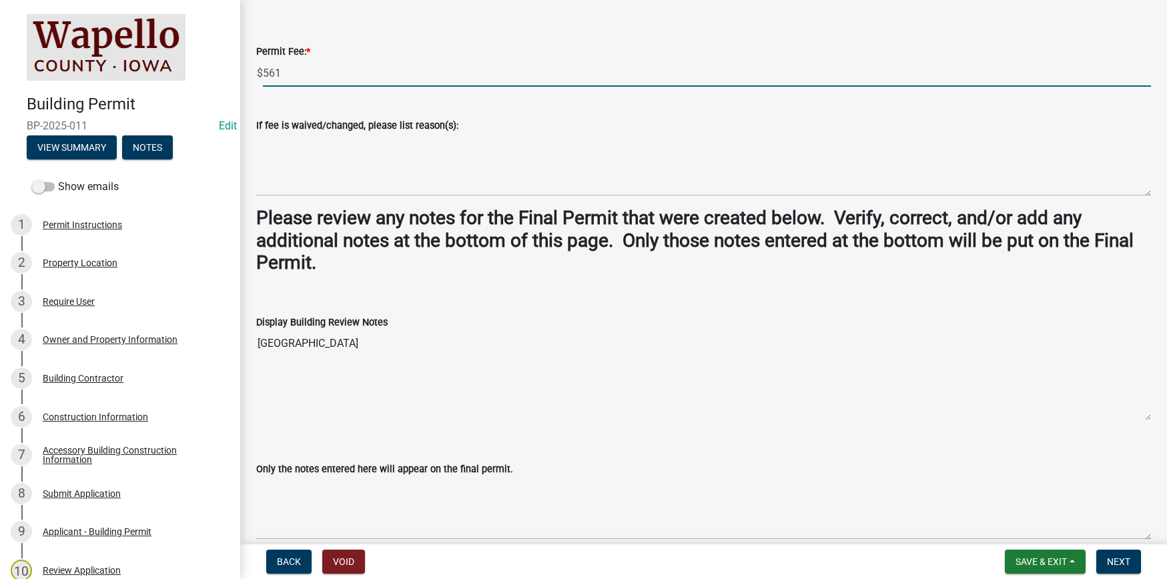
scroll to position [113, 0]
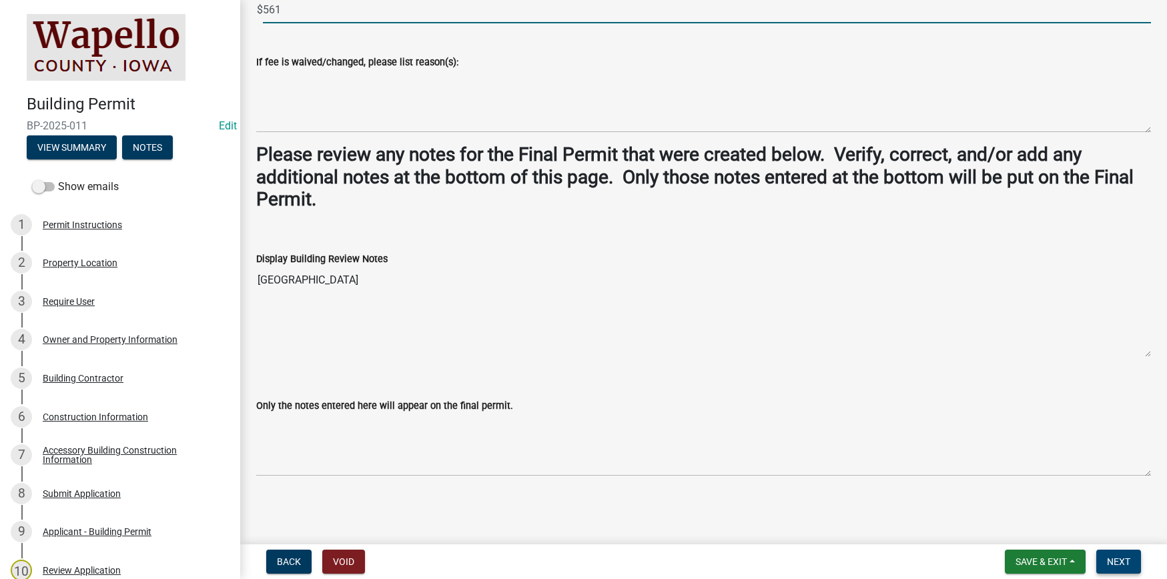
type input "561"
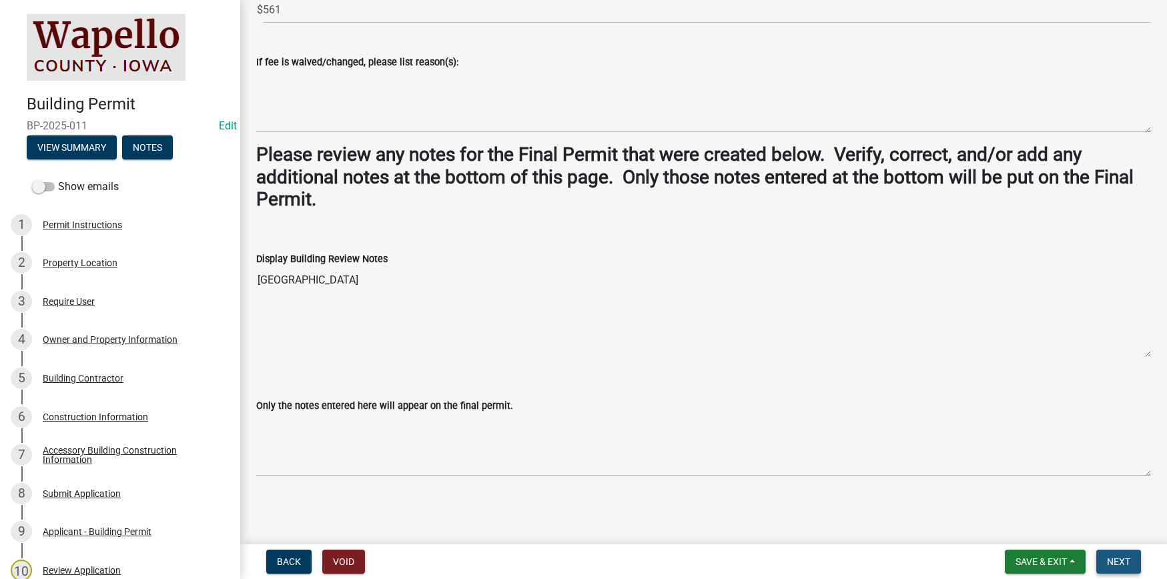
click at [1116, 552] on button "Next" at bounding box center [1118, 562] width 45 height 24
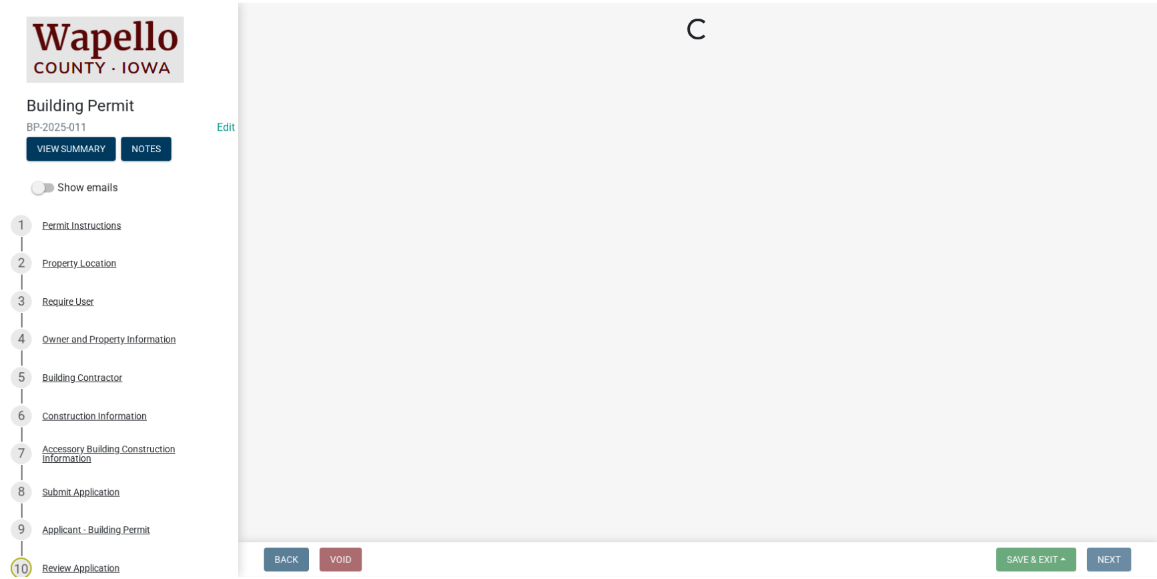
scroll to position [0, 0]
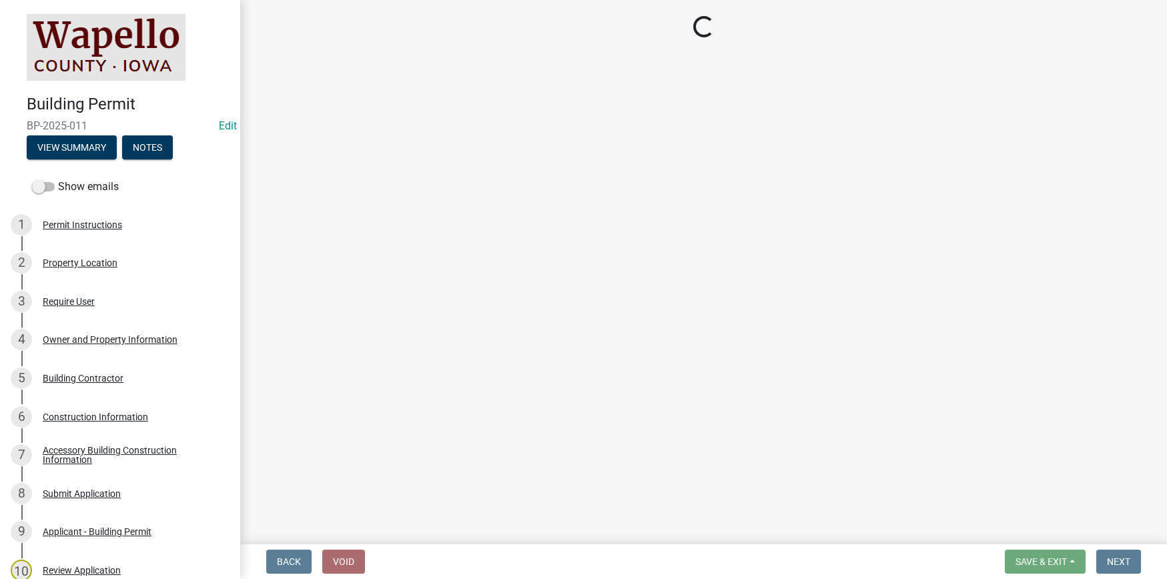
select select "3: 3"
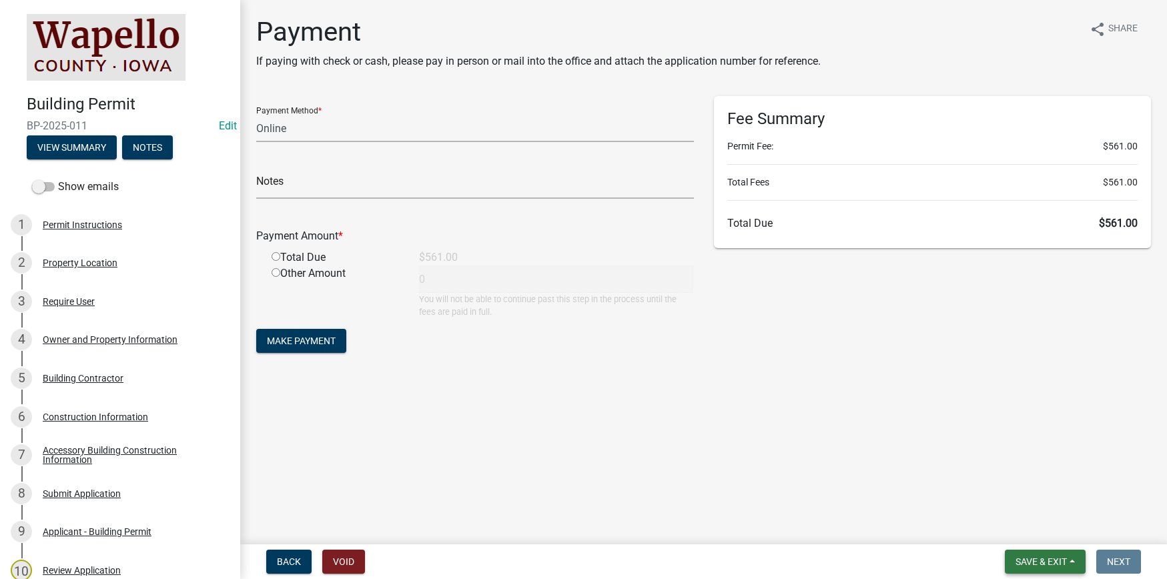
click at [1058, 553] on button "Save & Exit" at bounding box center [1045, 562] width 81 height 24
click at [1035, 530] on button "Save & Exit" at bounding box center [1032, 527] width 107 height 32
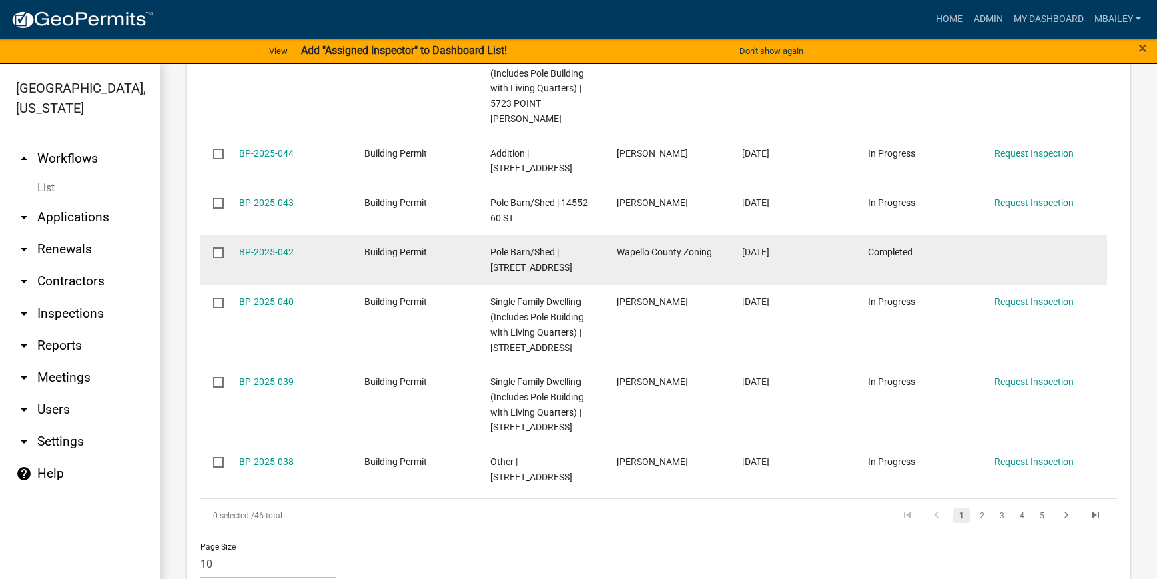
scroll to position [975, 0]
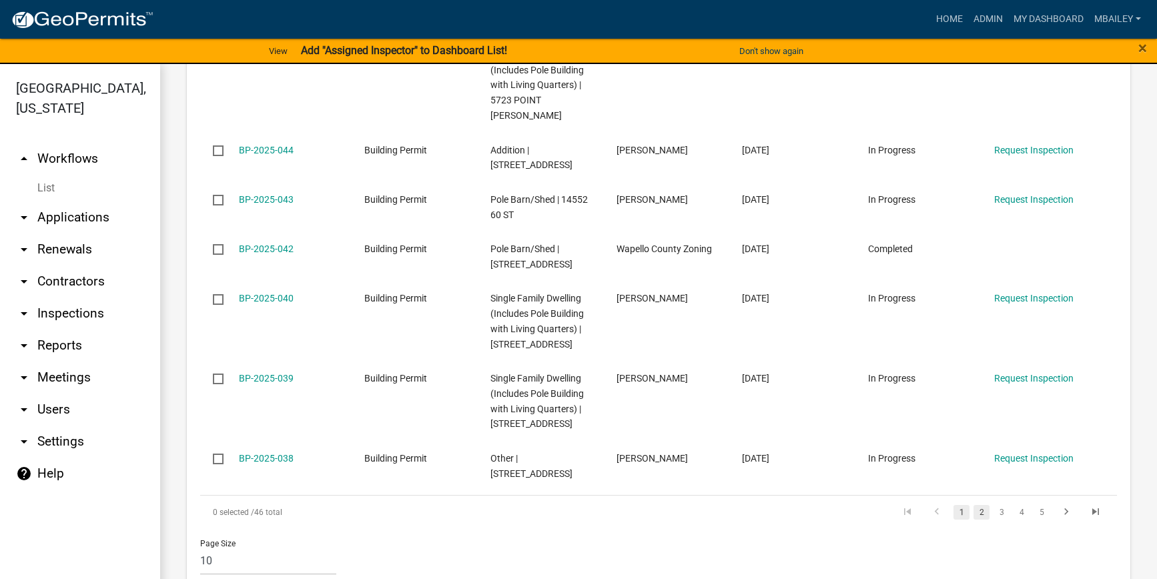
click at [973, 505] on link "2" at bounding box center [981, 512] width 16 height 15
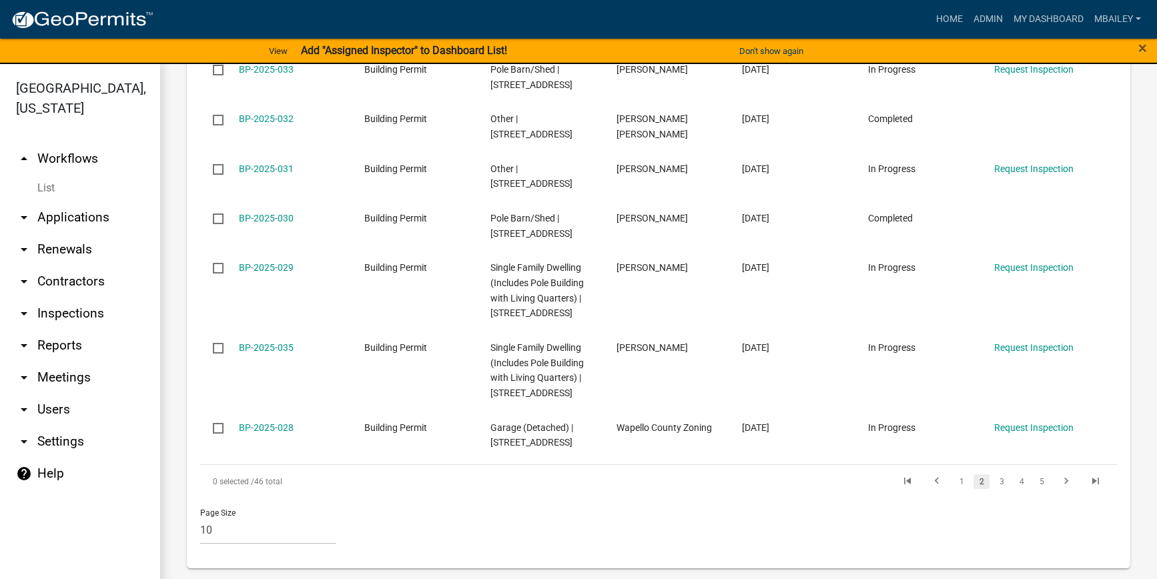
scroll to position [929, 0]
